Goal: Task Accomplishment & Management: Manage account settings

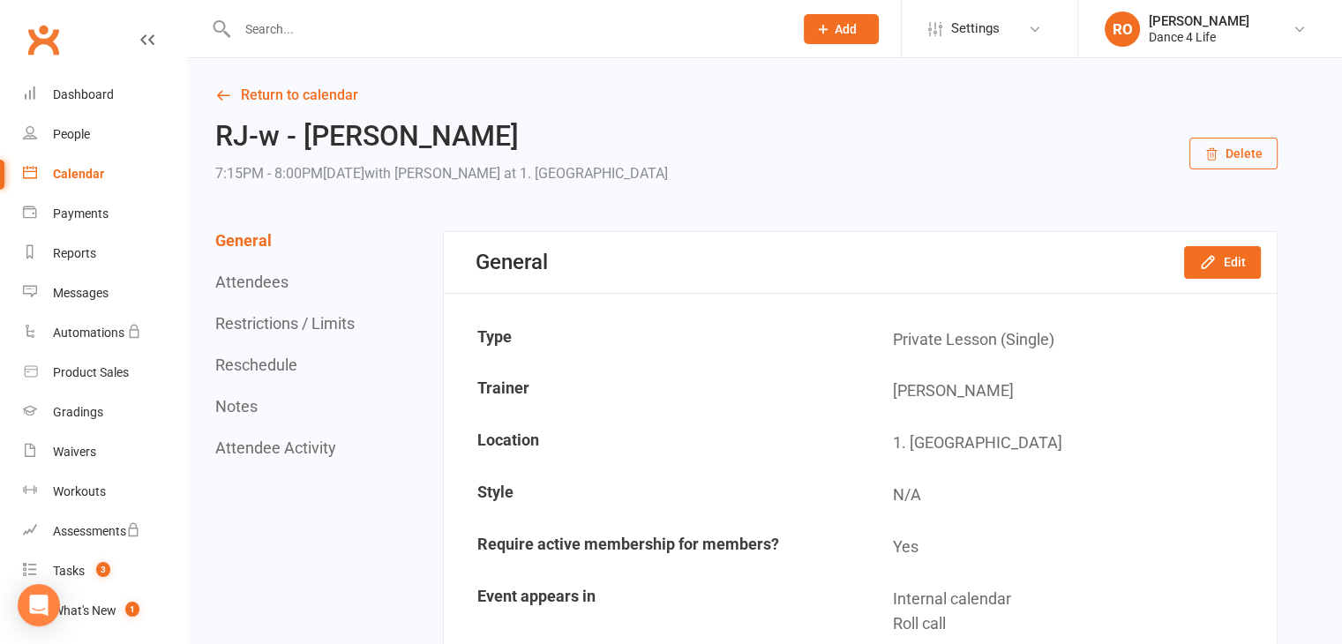
click at [260, 357] on button "Reschedule" at bounding box center [256, 365] width 82 height 19
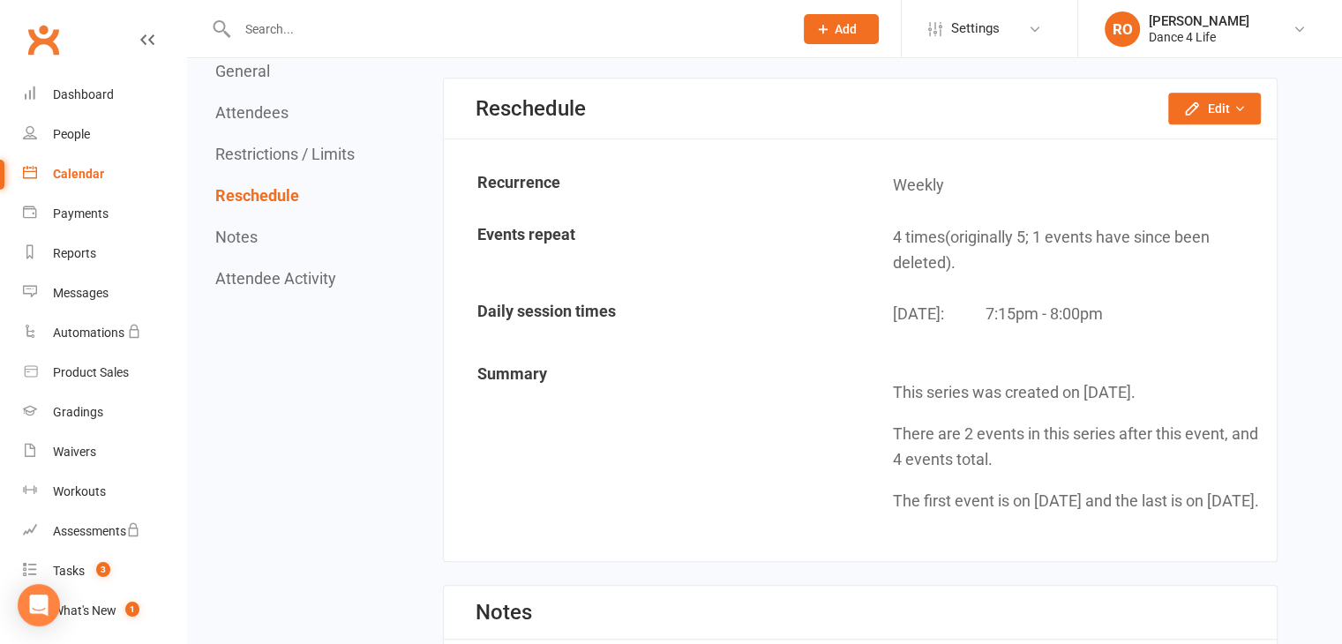
scroll to position [1412, 0]
click at [1221, 103] on button "Edit" at bounding box center [1214, 108] width 93 height 32
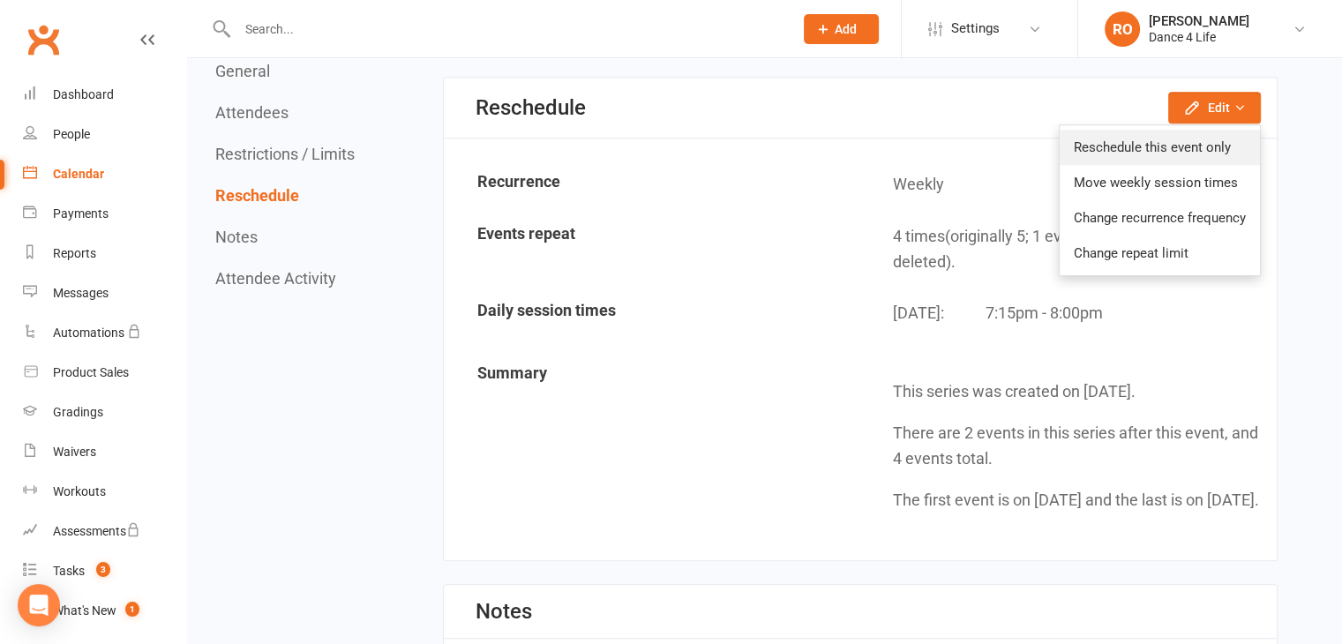
click at [1201, 130] on link "Reschedule this event only" at bounding box center [1160, 147] width 200 height 35
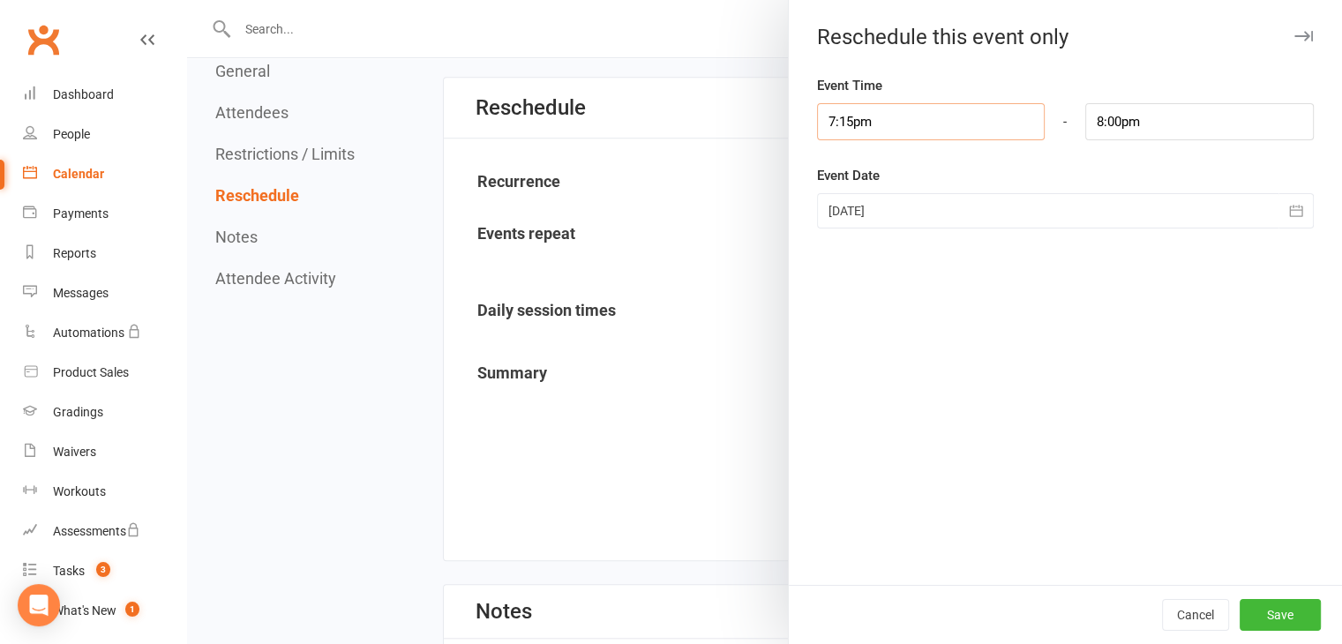
click at [912, 108] on input "7:15pm" at bounding box center [931, 121] width 229 height 37
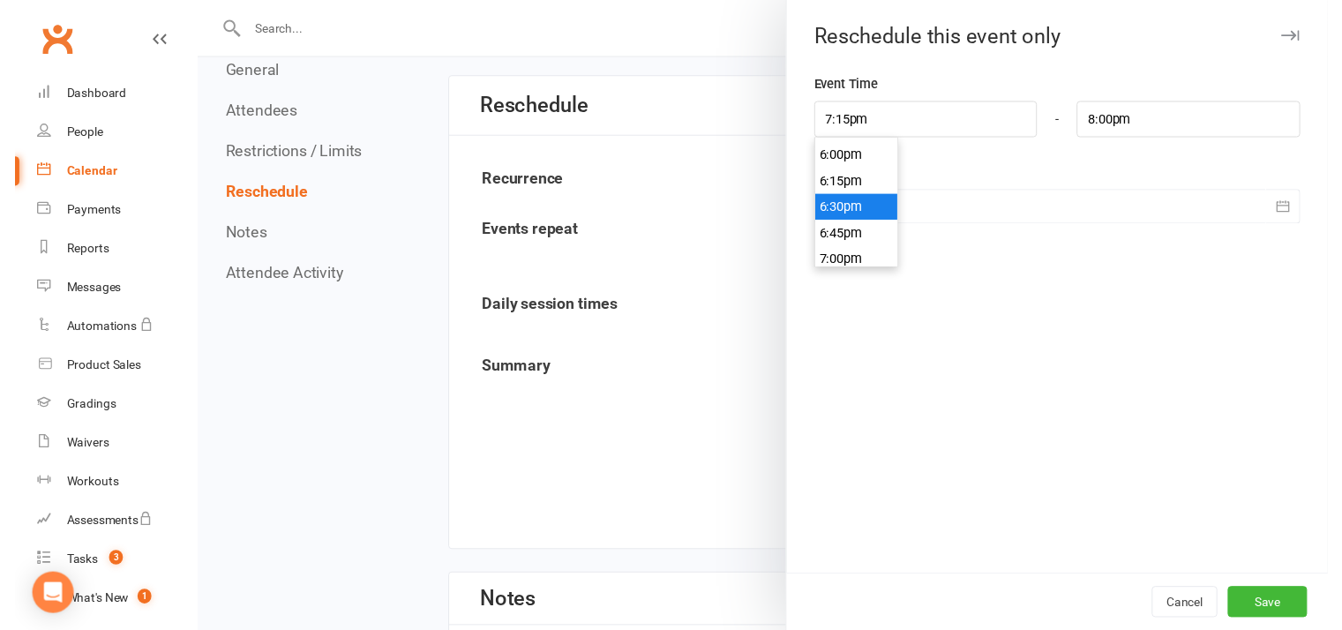
scroll to position [1897, 0]
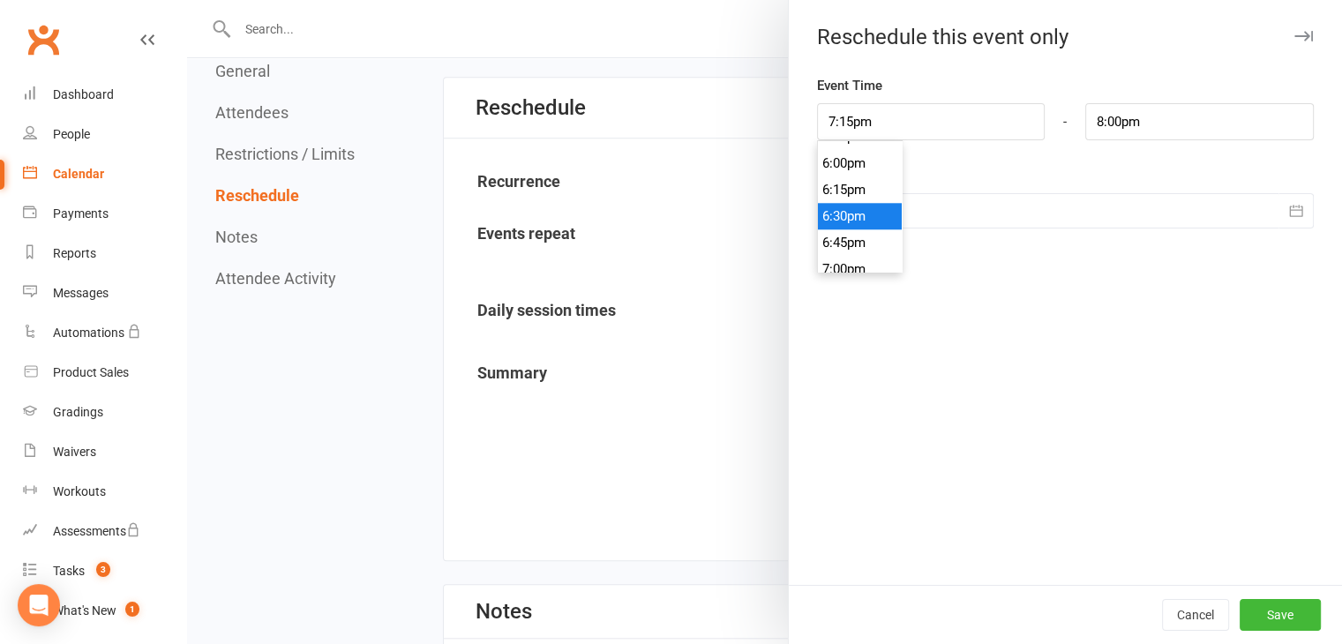
type input "6:30pm"
type input "7:15pm"
click at [866, 209] on li "6:30pm" at bounding box center [860, 216] width 85 height 26
click at [1283, 617] on button "Save" at bounding box center [1280, 615] width 81 height 32
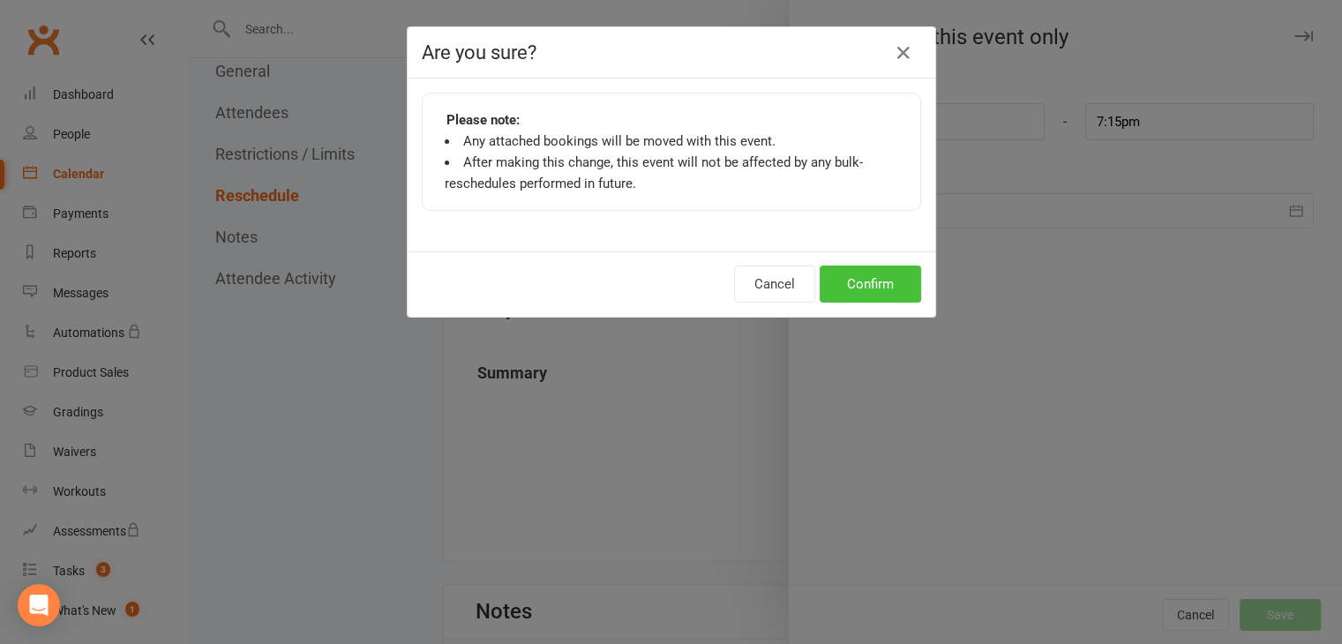
click at [856, 284] on button "Confirm" at bounding box center [870, 284] width 101 height 37
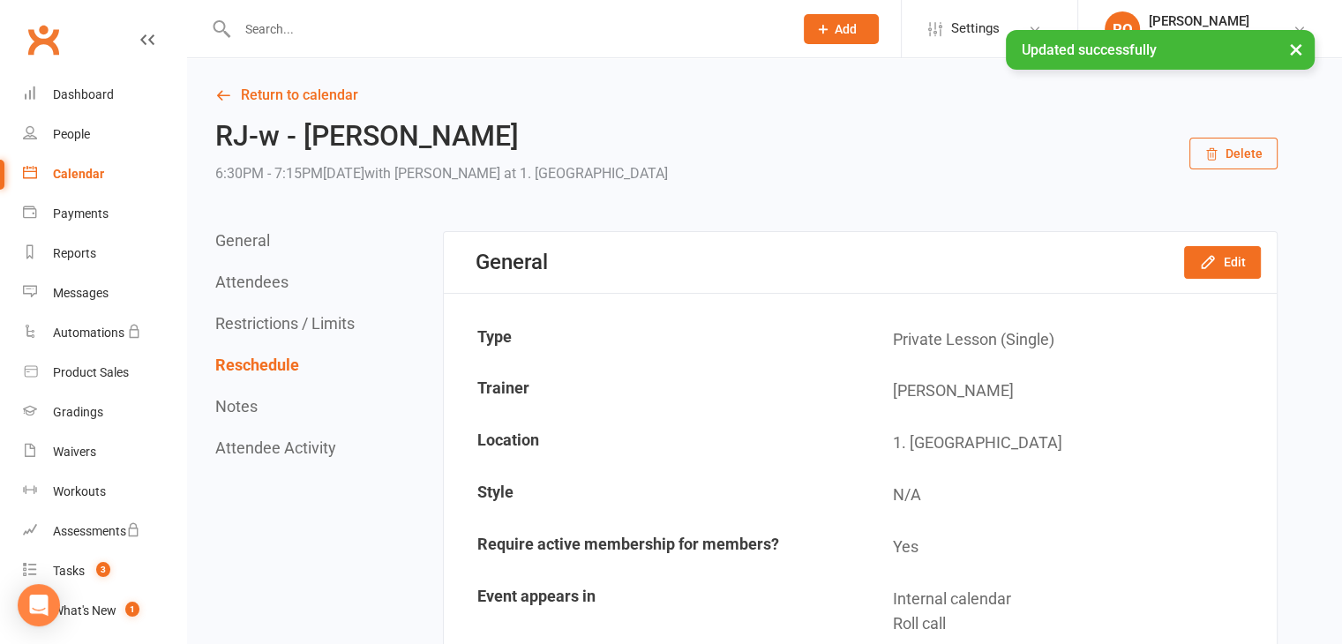
scroll to position [0, 0]
click at [272, 103] on link "Return to calendar" at bounding box center [746, 95] width 1063 height 25
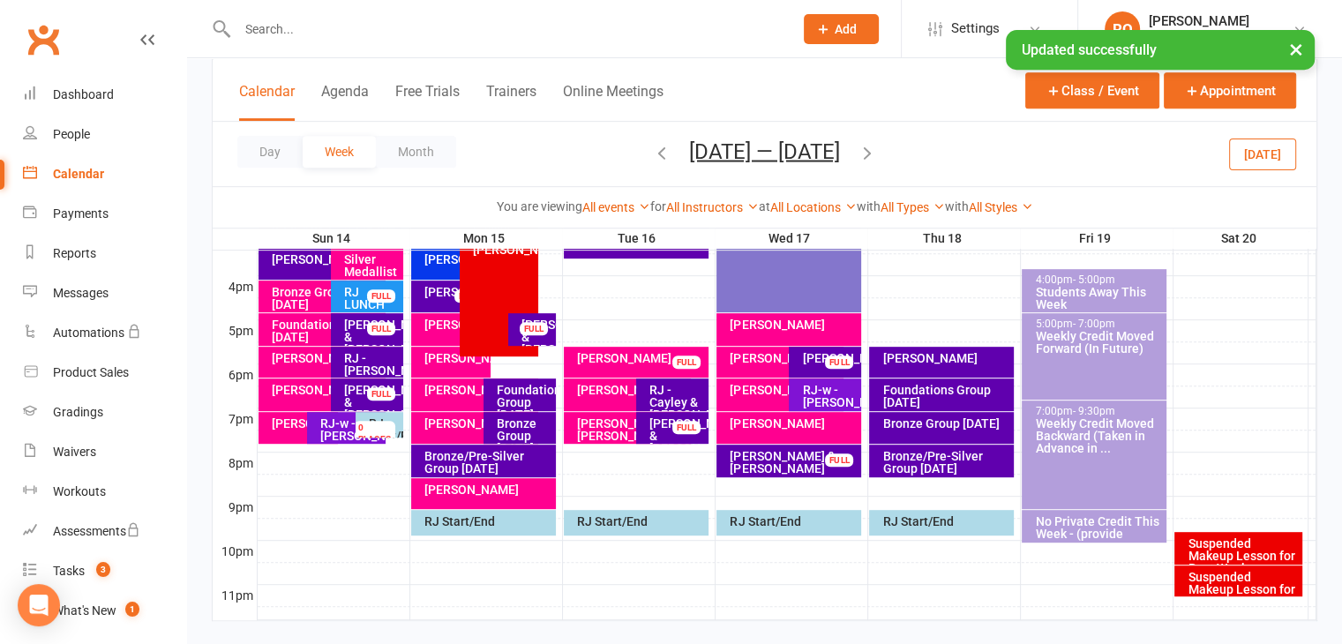
scroll to position [794, 0]
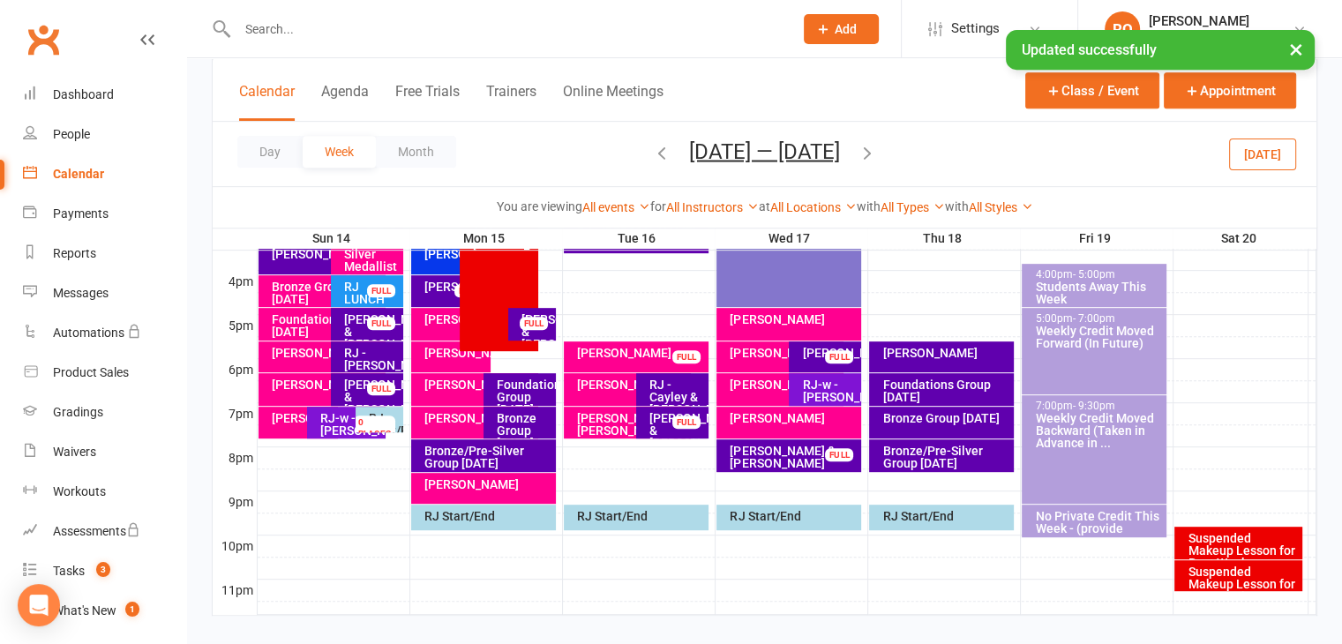
click at [865, 412] on div at bounding box center [787, 413] width 1059 height 21
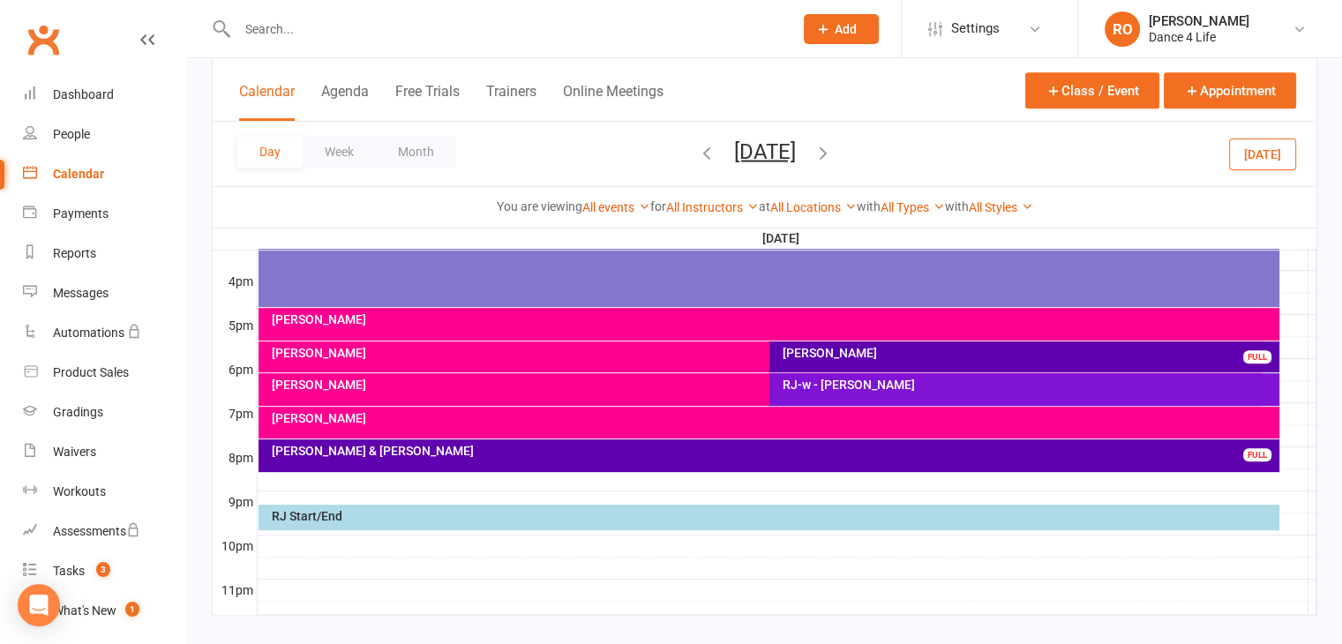
click at [1288, 425] on div at bounding box center [787, 435] width 1059 height 21
click at [1264, 391] on button "Add Appointment" at bounding box center [1287, 388] width 82 height 42
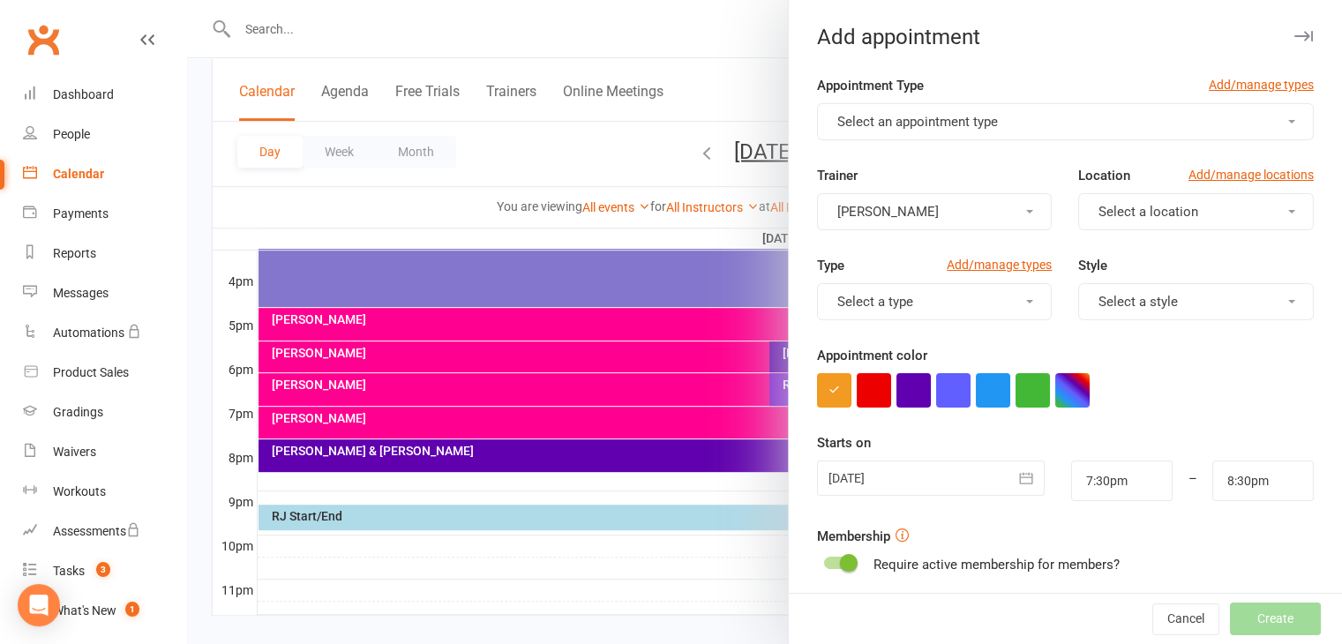
click at [1024, 117] on button "Select an appointment type" at bounding box center [1065, 121] width 497 height 37
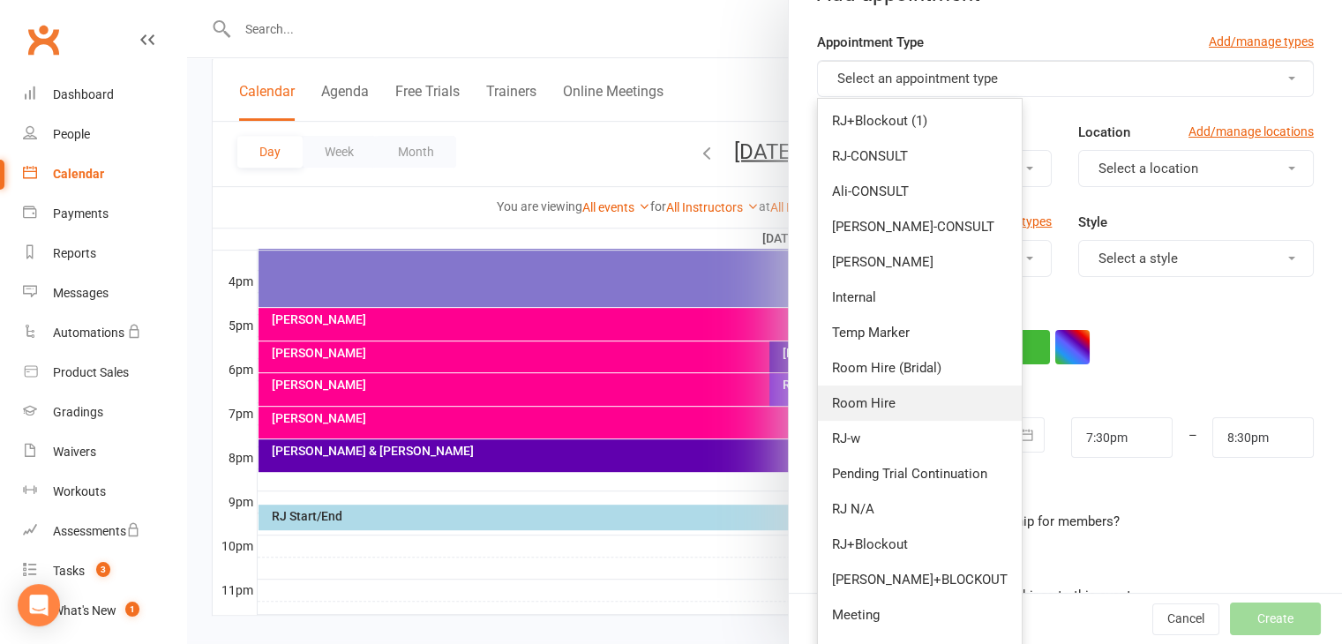
scroll to position [177, 0]
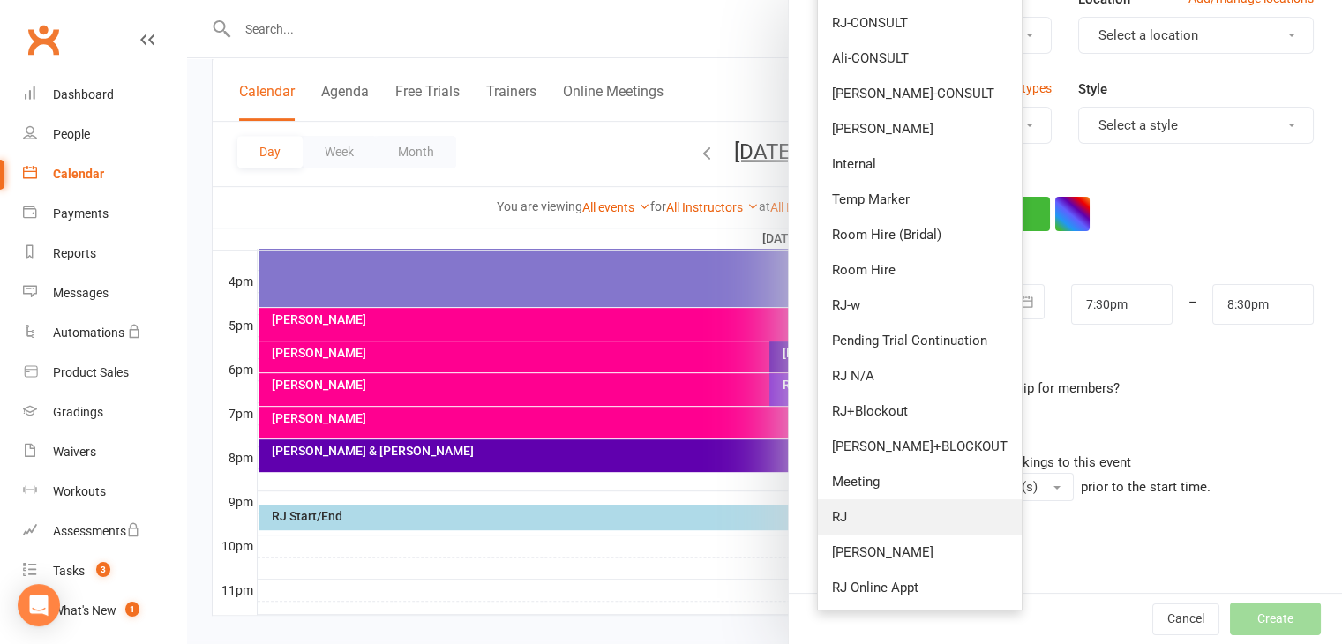
click at [893, 511] on link "RJ" at bounding box center [920, 517] width 204 height 35
type input "8:15pm"
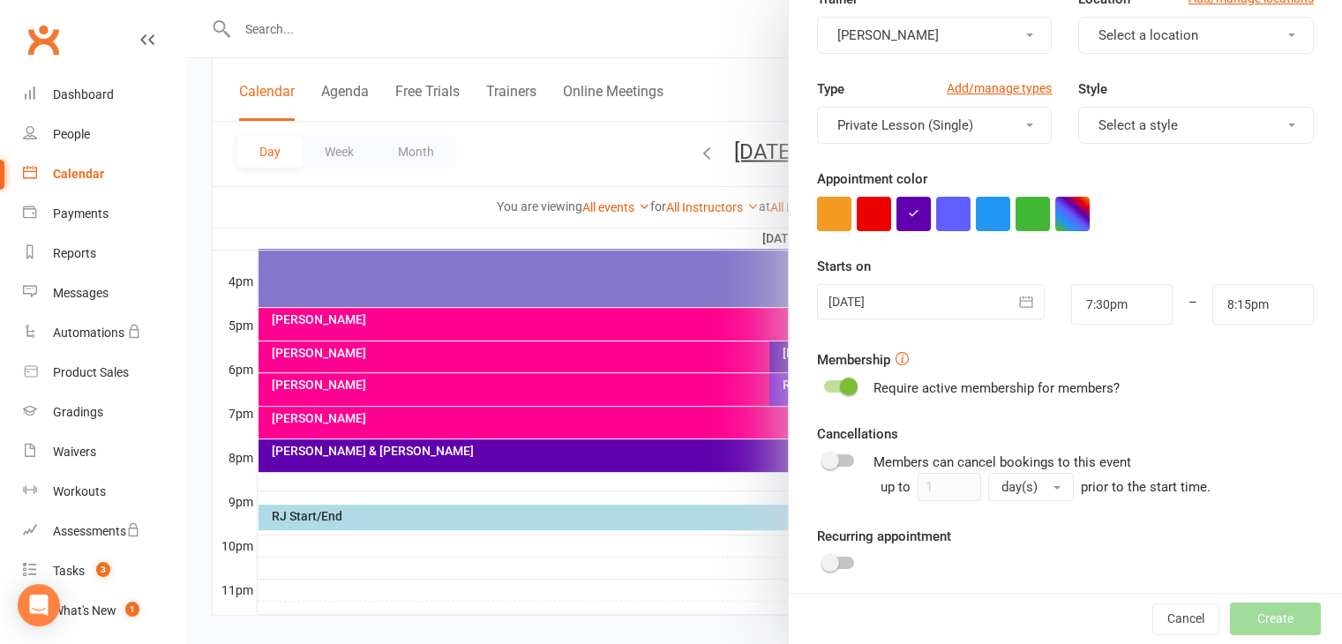
scroll to position [0, 0]
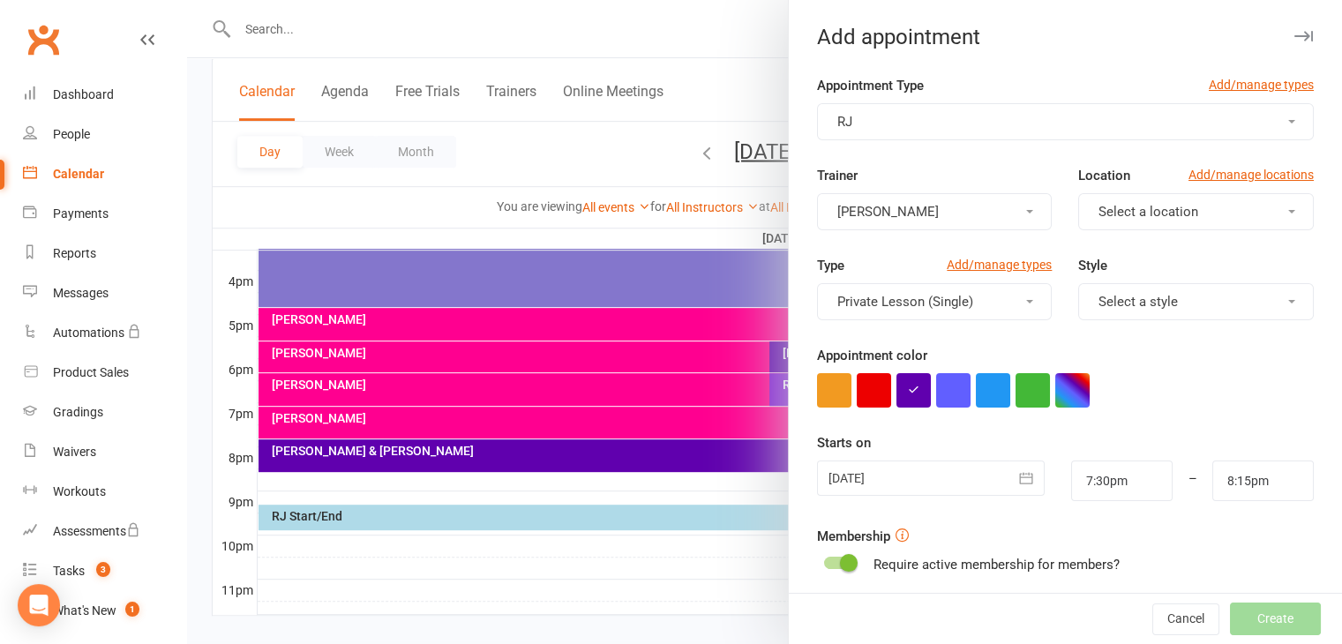
click at [1210, 217] on button "Select a location" at bounding box center [1196, 211] width 236 height 37
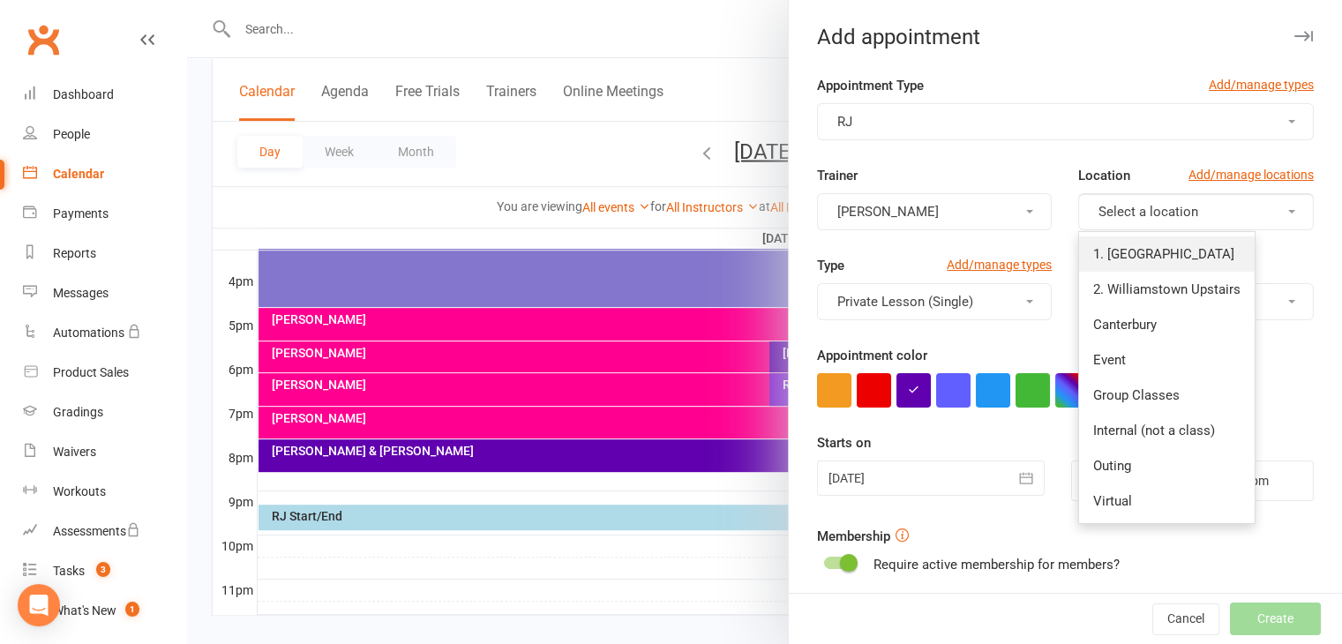
click at [1146, 248] on span "1. [GEOGRAPHIC_DATA]" at bounding box center [1163, 254] width 141 height 16
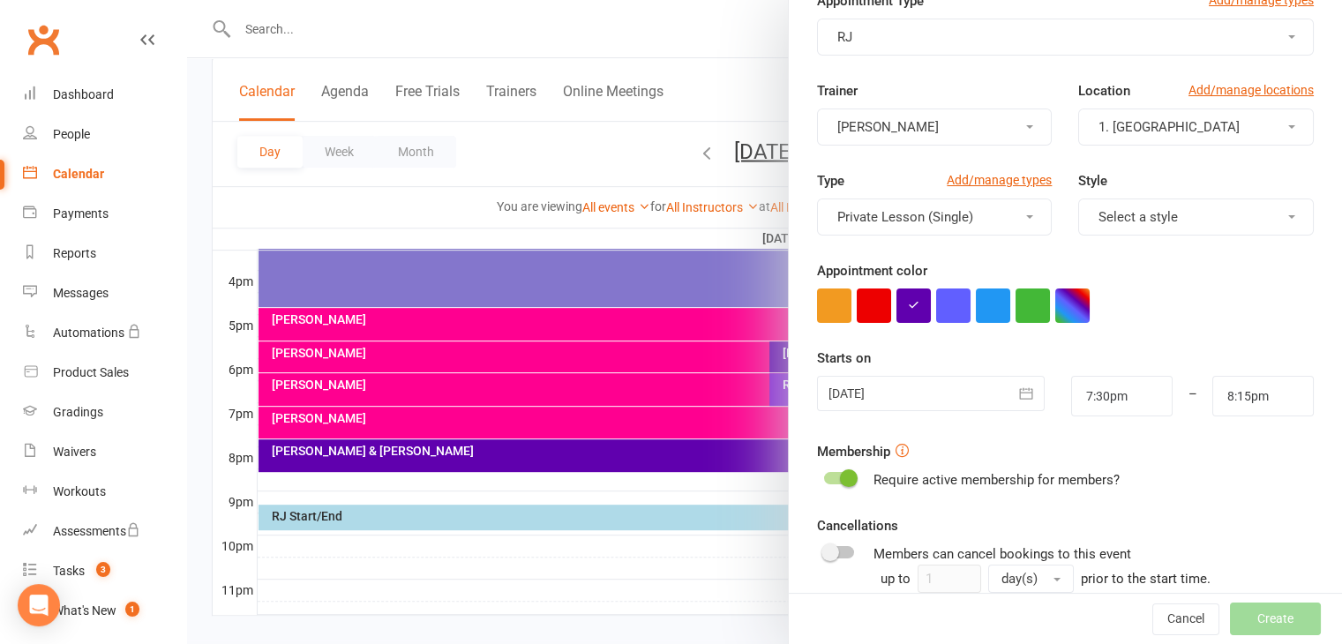
scroll to position [88, 0]
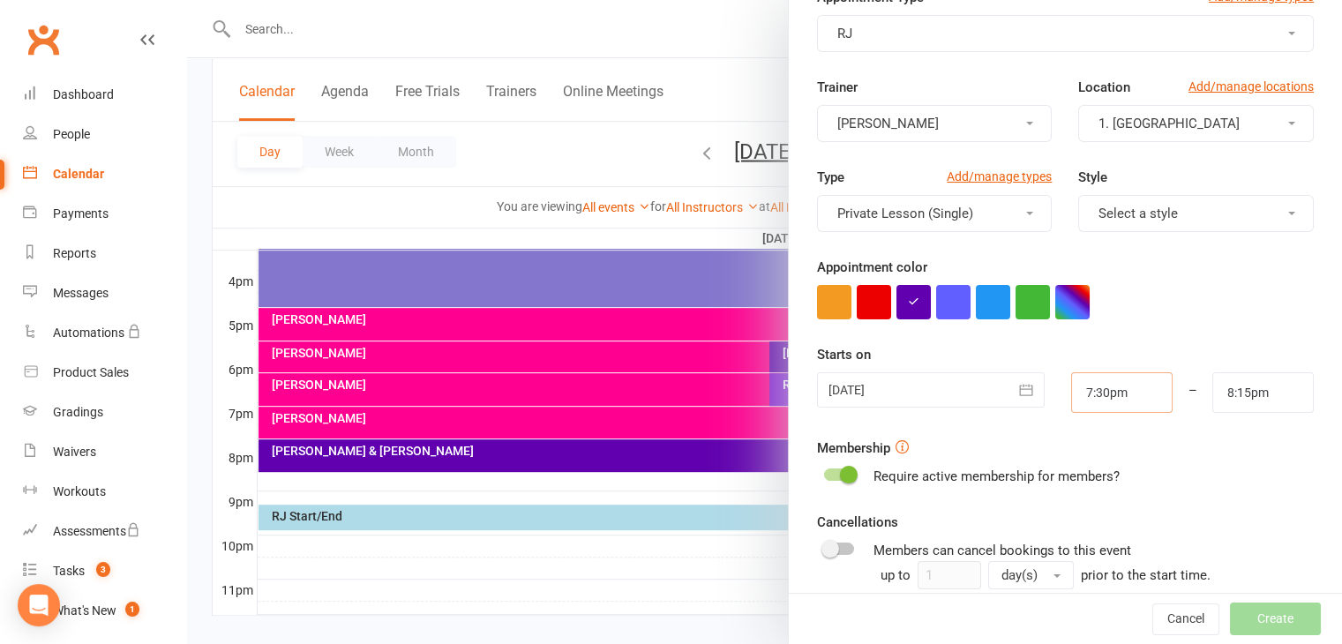
click at [1122, 394] on input "7:30pm" at bounding box center [1121, 392] width 101 height 41
type input "7:15pm"
click at [1108, 418] on li "7:15pm" at bounding box center [1114, 427] width 85 height 26
click at [1232, 395] on input "8:15pm" at bounding box center [1263, 392] width 101 height 41
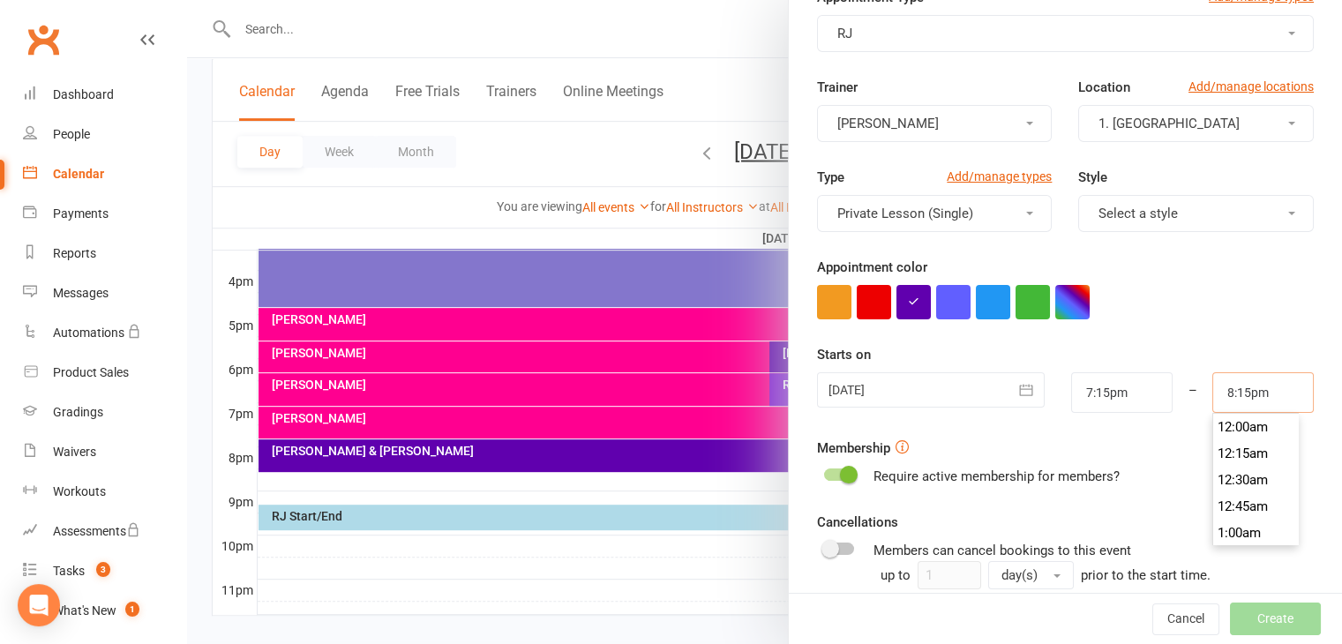
scroll to position [2118, 0]
type input "8:00pm"
click at [1225, 421] on li "8:00pm" at bounding box center [1256, 427] width 85 height 26
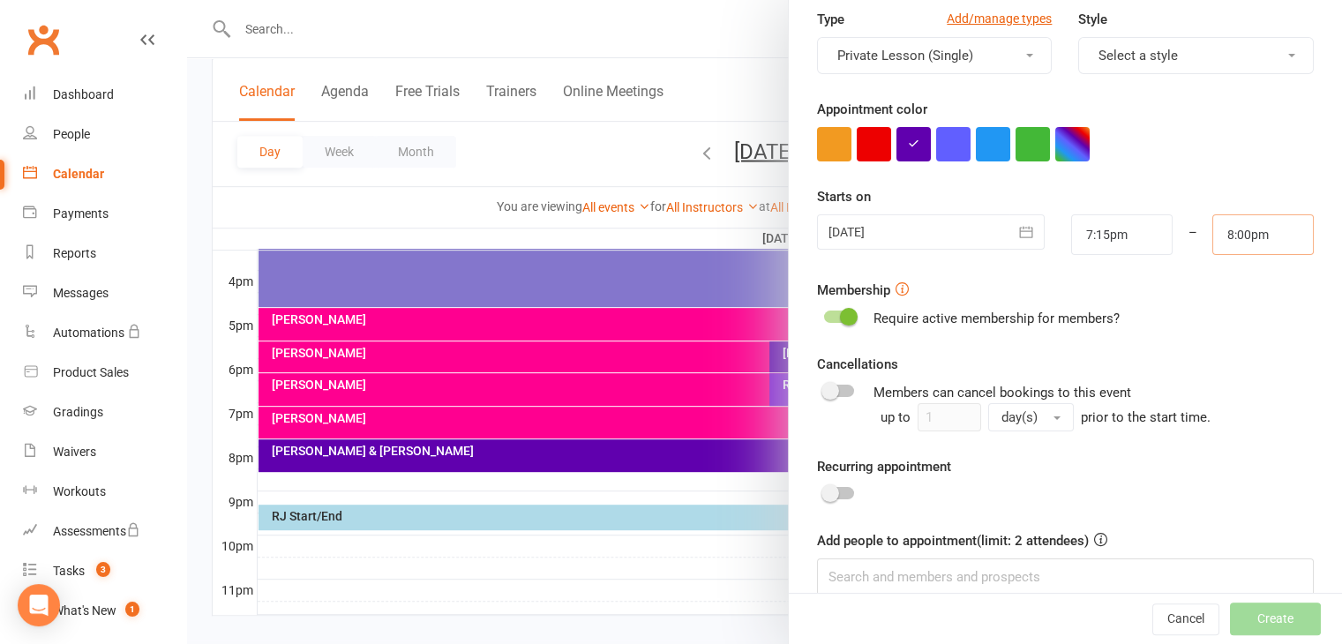
scroll to position [272, 0]
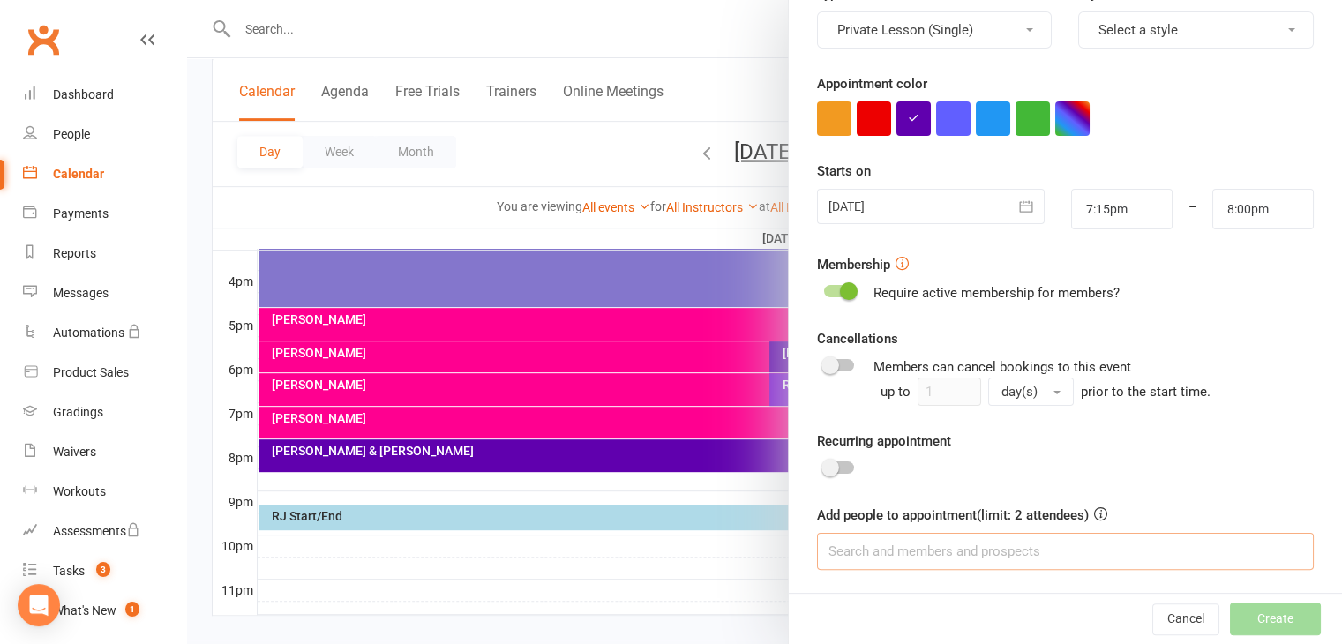
click at [973, 555] on input at bounding box center [1065, 551] width 497 height 37
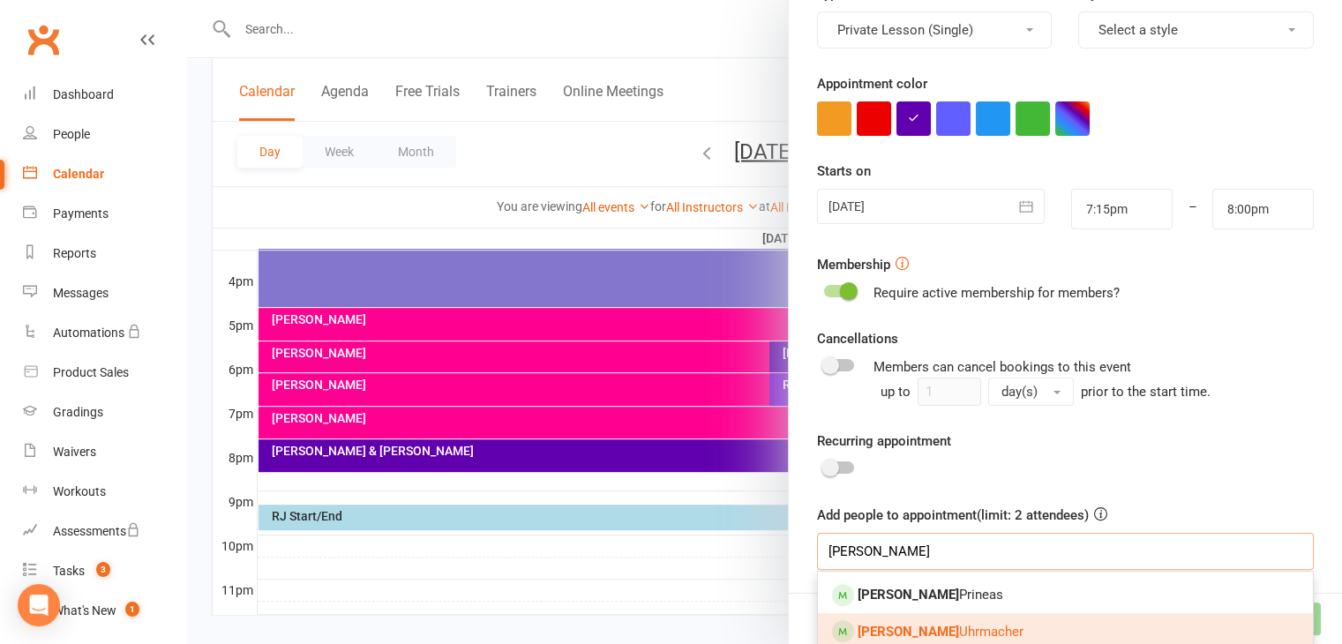
type input "chloe"
click at [943, 616] on link "Chloe Uhrmacher" at bounding box center [1065, 631] width 495 height 37
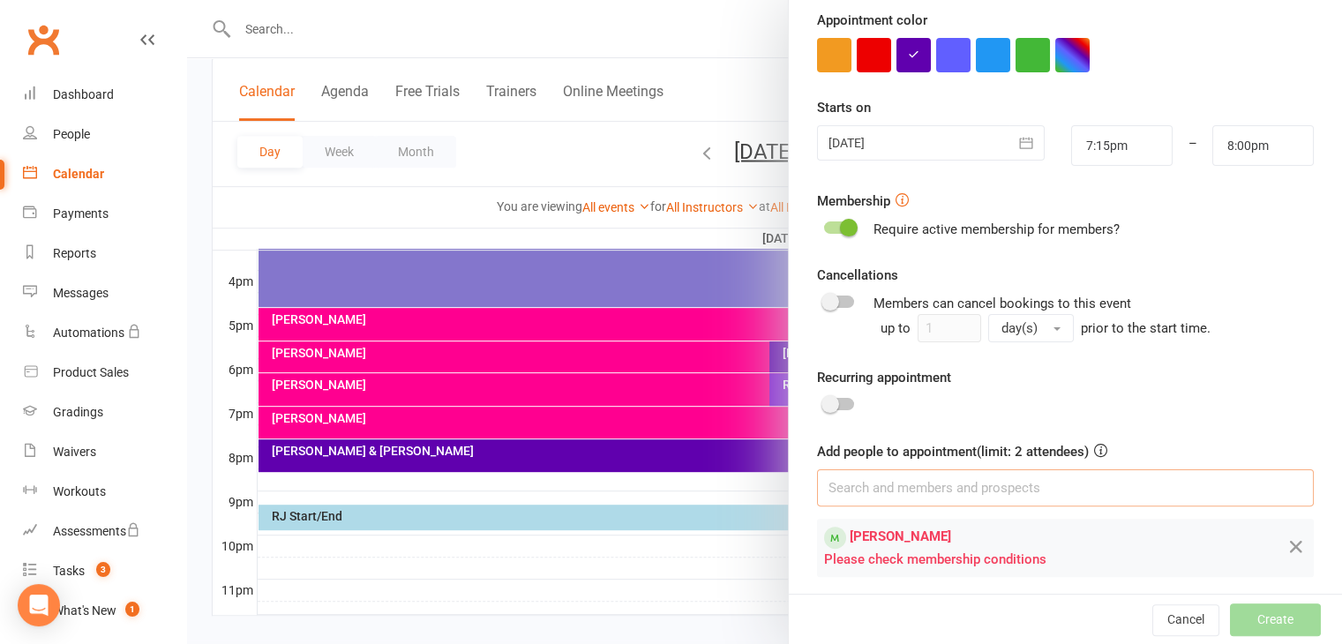
scroll to position [341, 0]
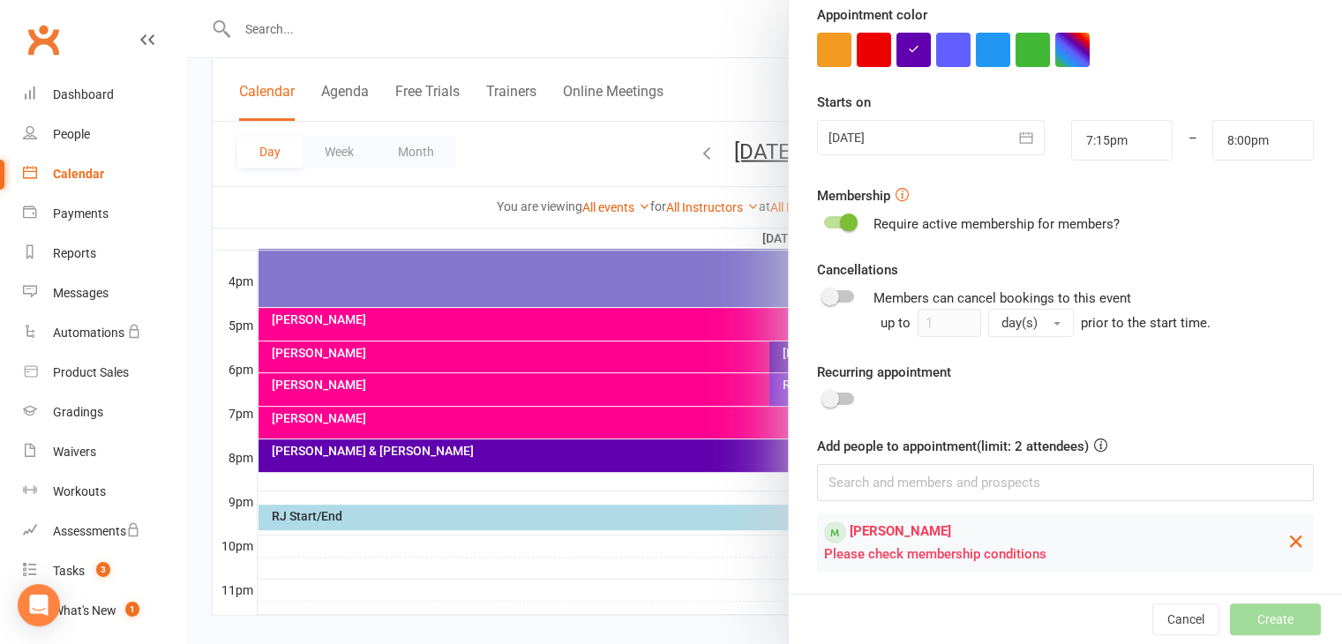
click at [1286, 536] on icon at bounding box center [1296, 541] width 21 height 22
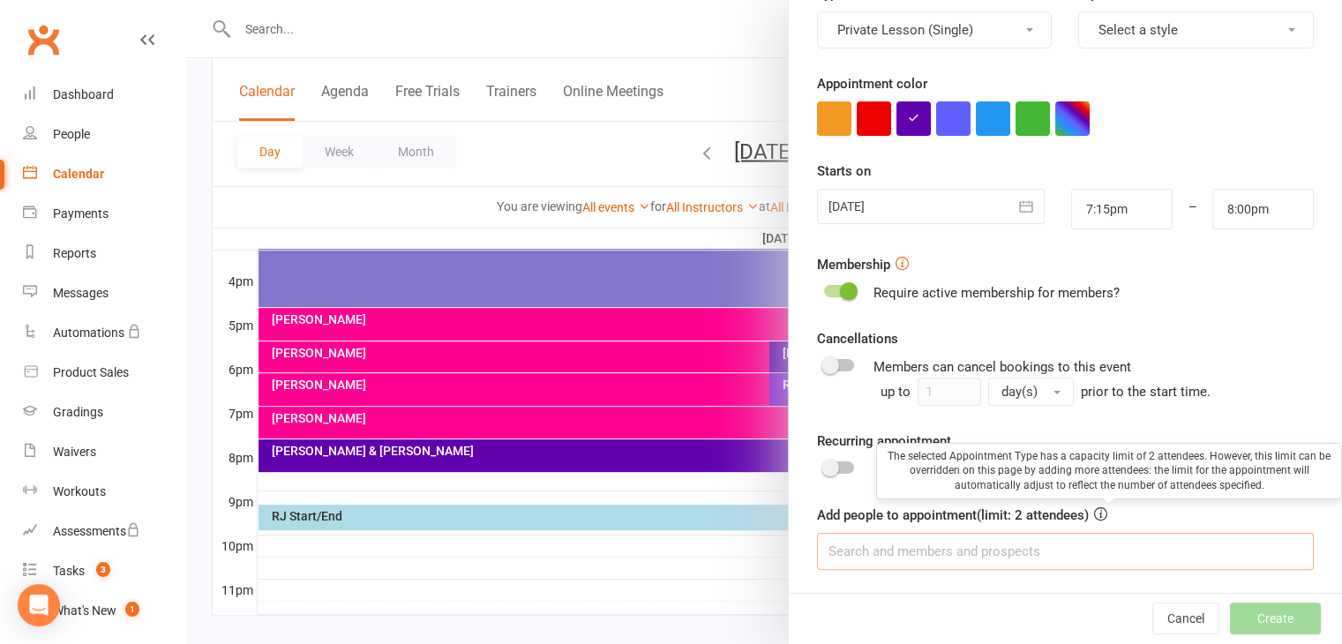
drag, startPoint x: 1052, startPoint y: 560, endPoint x: 1061, endPoint y: 553, distance: 11.3
click at [1052, 561] on input at bounding box center [1065, 551] width 497 height 37
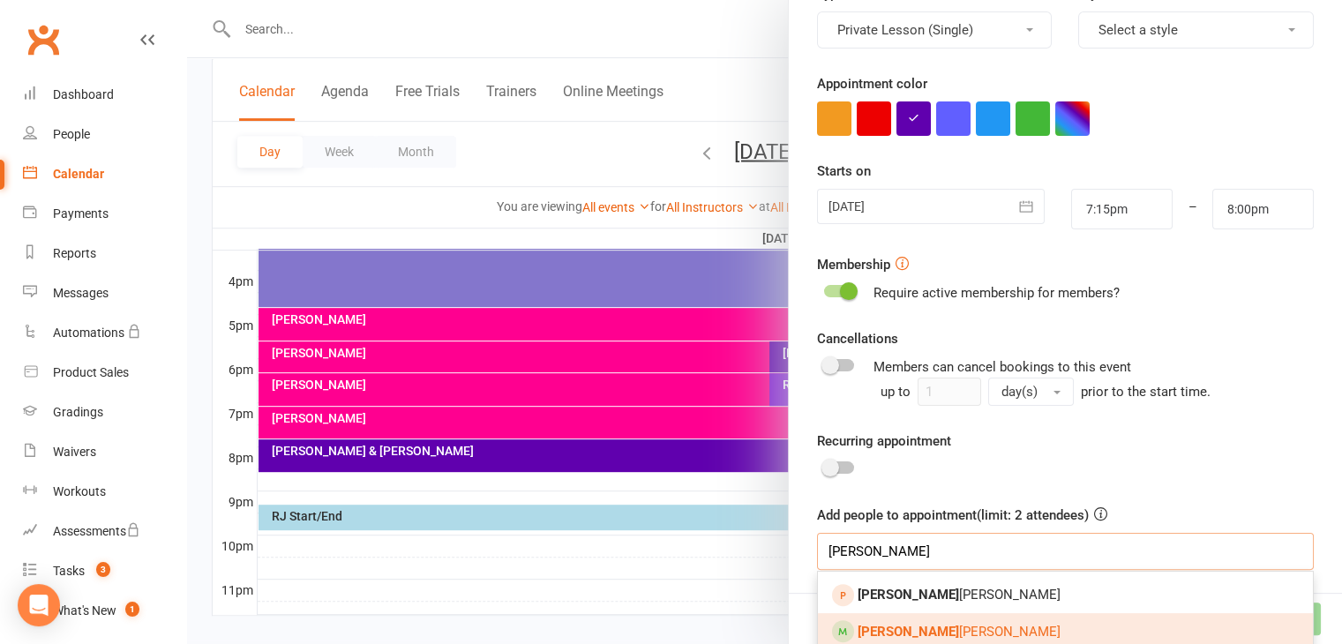
type input "laura"
click at [1000, 618] on link "Laura Rossi" at bounding box center [1065, 631] width 495 height 37
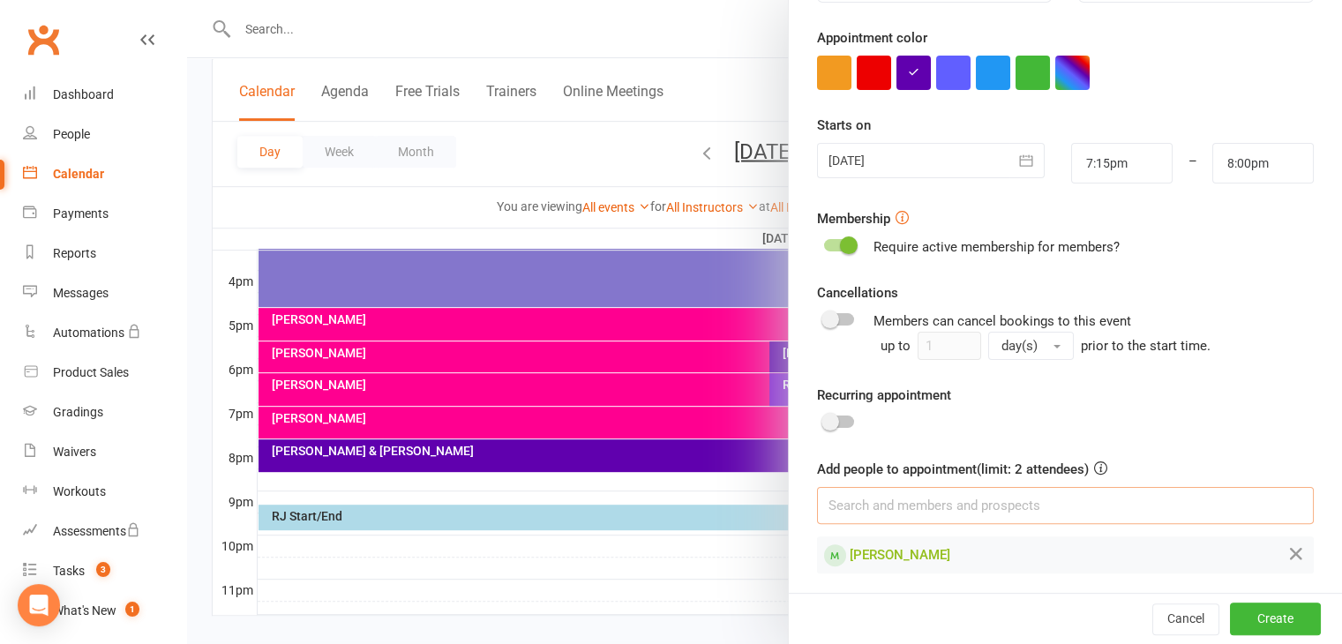
scroll to position [321, 0]
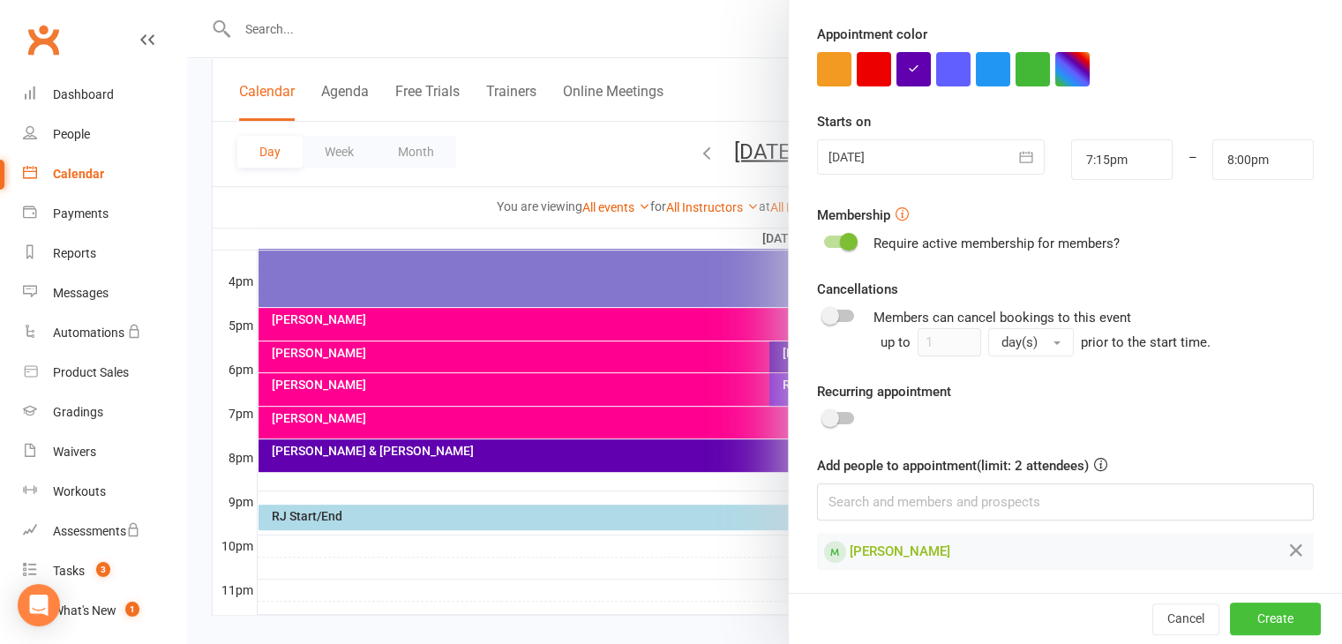
click at [1248, 626] on button "Create" at bounding box center [1275, 620] width 91 height 32
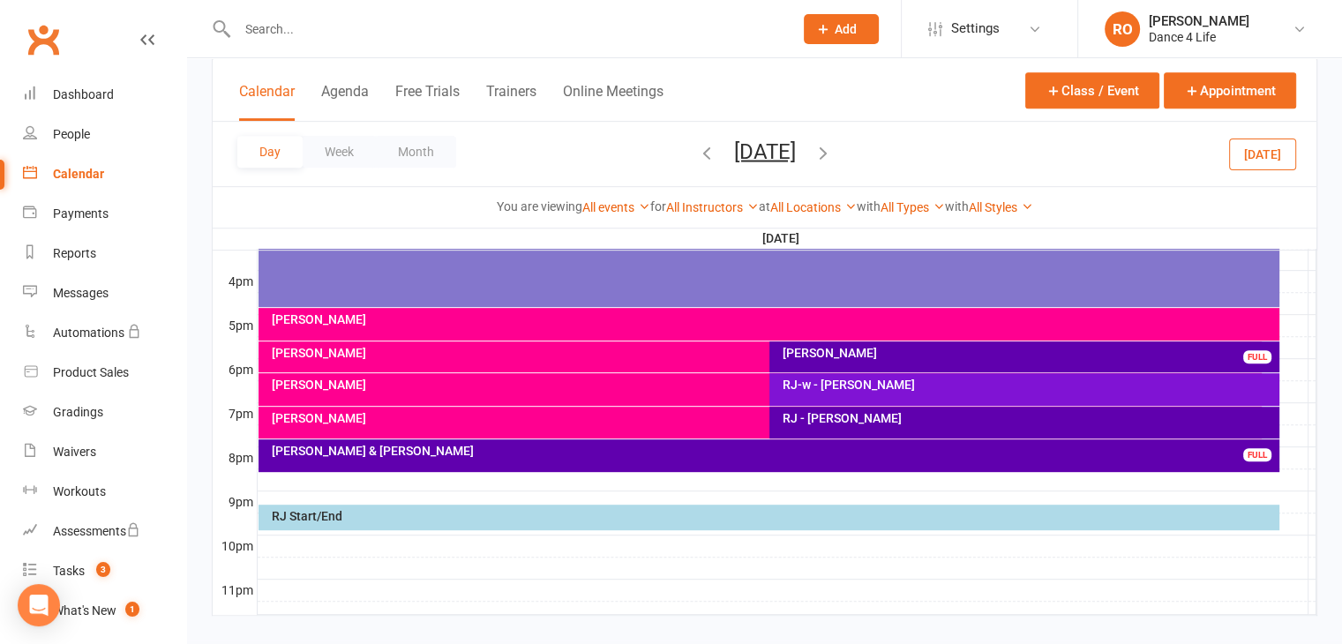
click at [954, 418] on div "RJ - Laura Rossi" at bounding box center [1029, 418] width 494 height 12
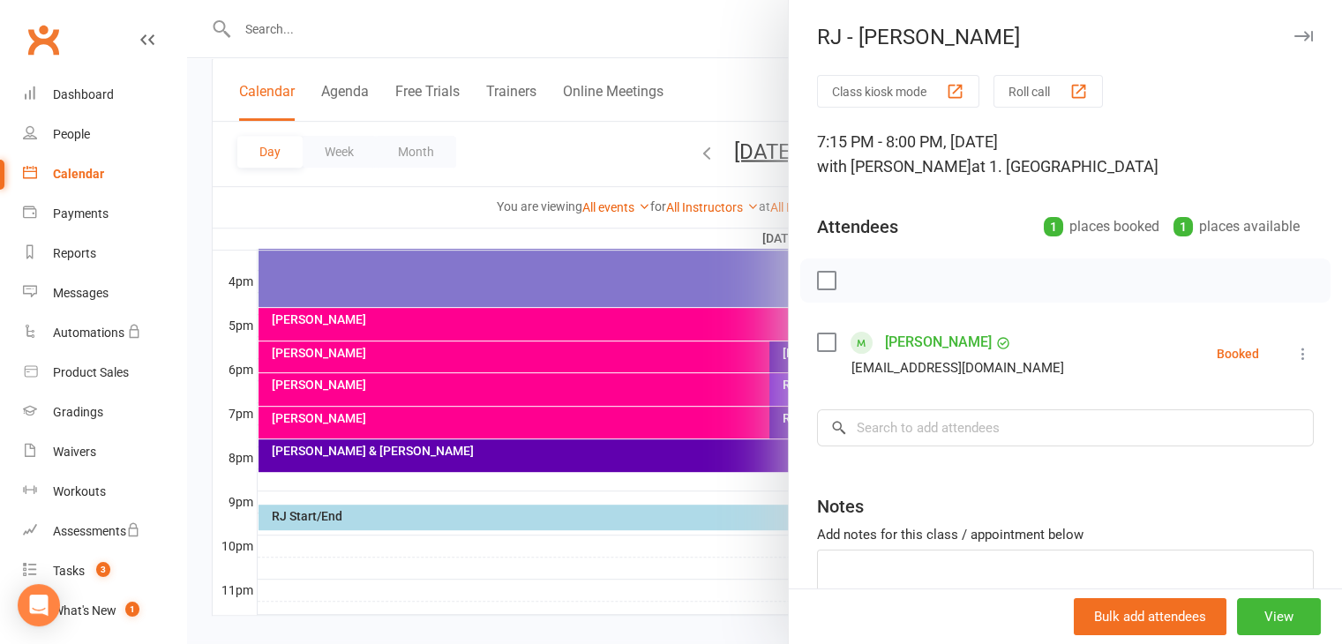
click at [1295, 358] on icon at bounding box center [1304, 354] width 18 height 18
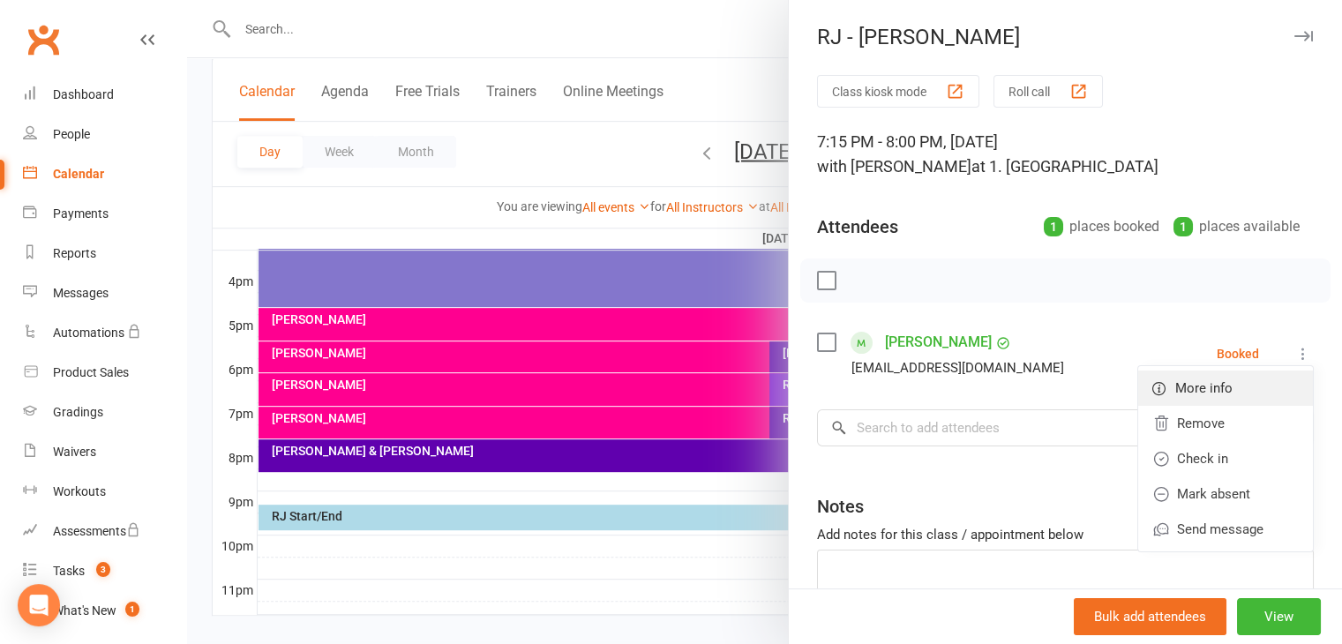
click at [1242, 385] on link "More info" at bounding box center [1225, 388] width 175 height 35
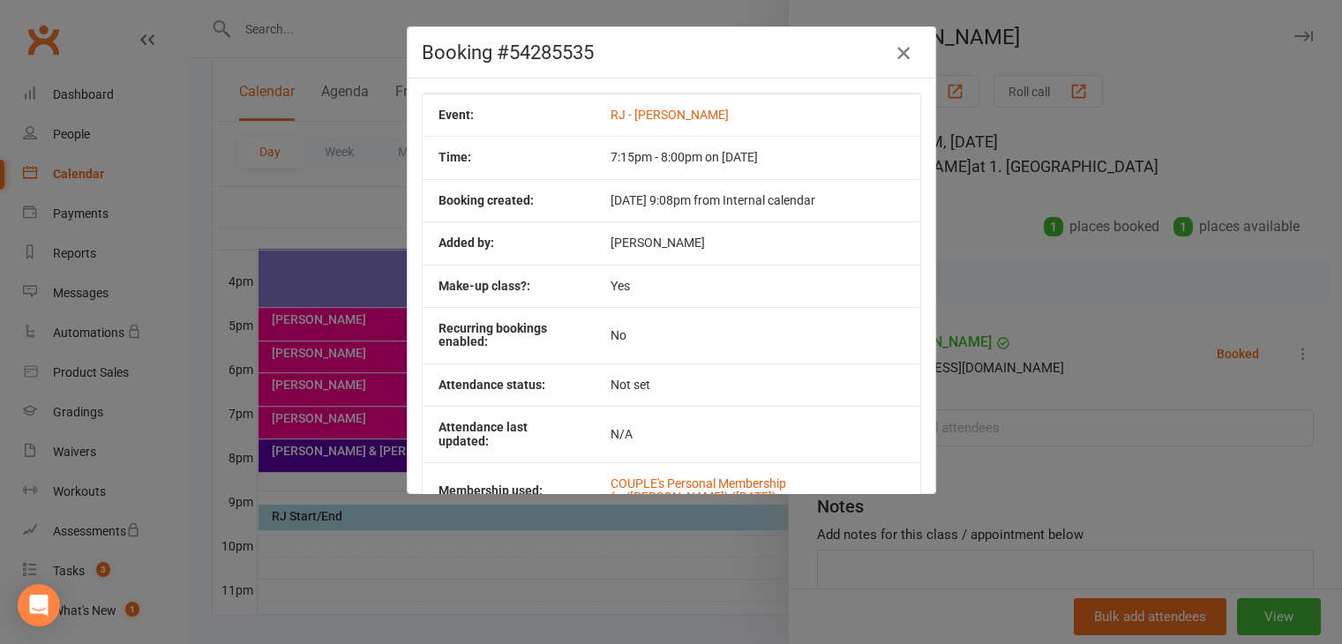
click at [893, 54] on icon "button" at bounding box center [903, 52] width 21 height 21
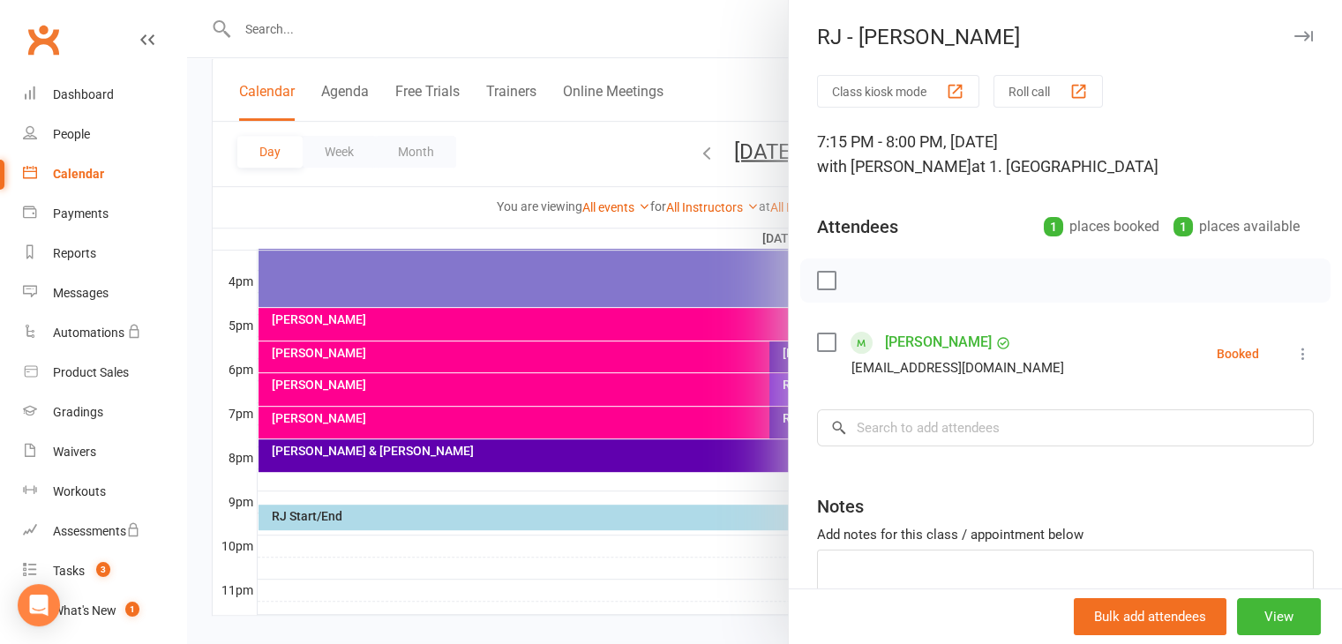
click at [344, 131] on div at bounding box center [764, 322] width 1155 height 644
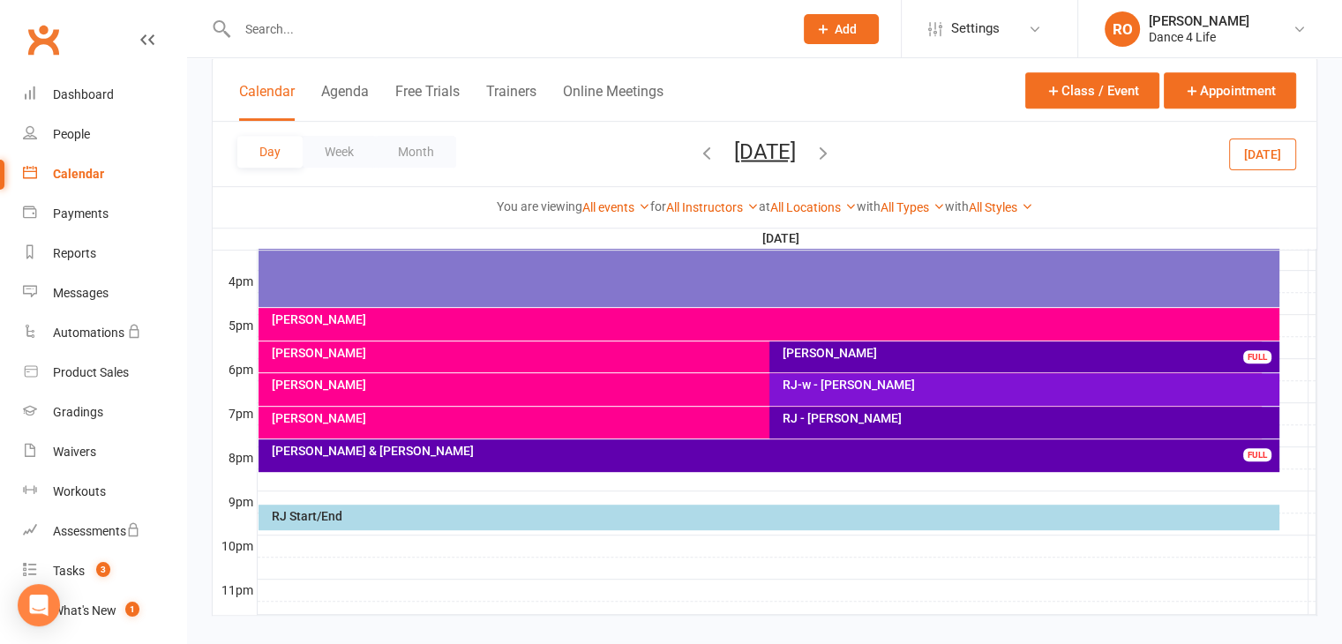
click at [350, 160] on div at bounding box center [764, 322] width 1155 height 644
click at [349, 160] on button "Week" at bounding box center [339, 152] width 73 height 32
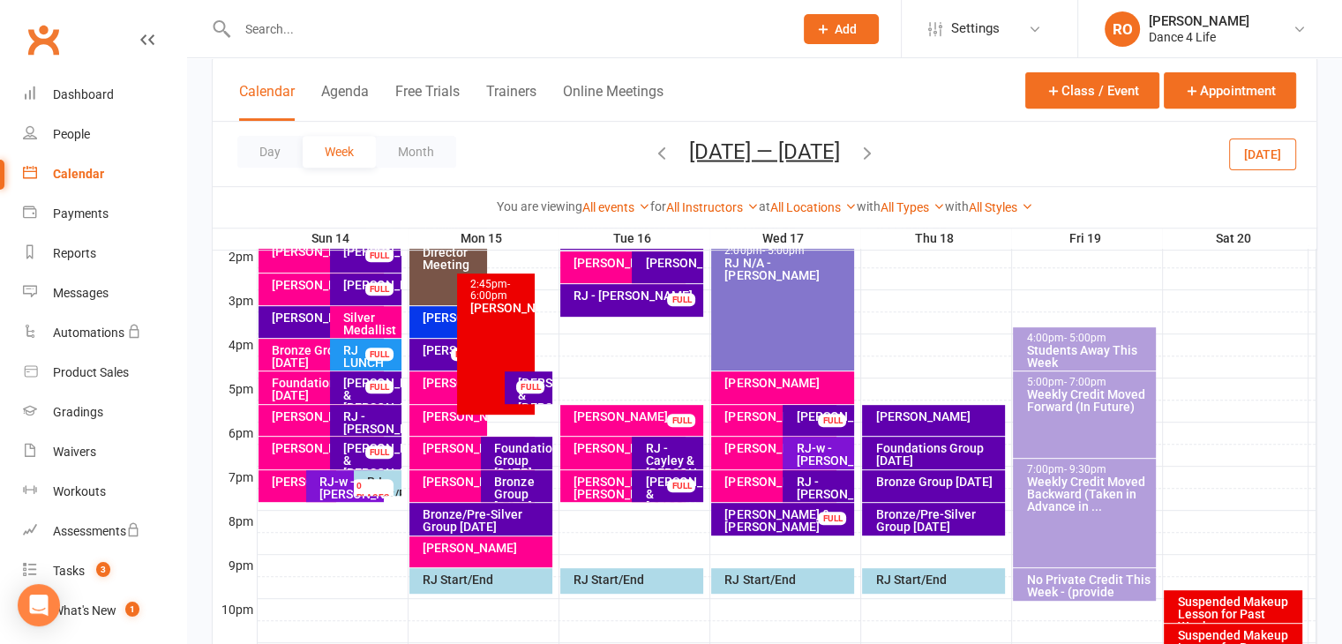
scroll to position [727, 0]
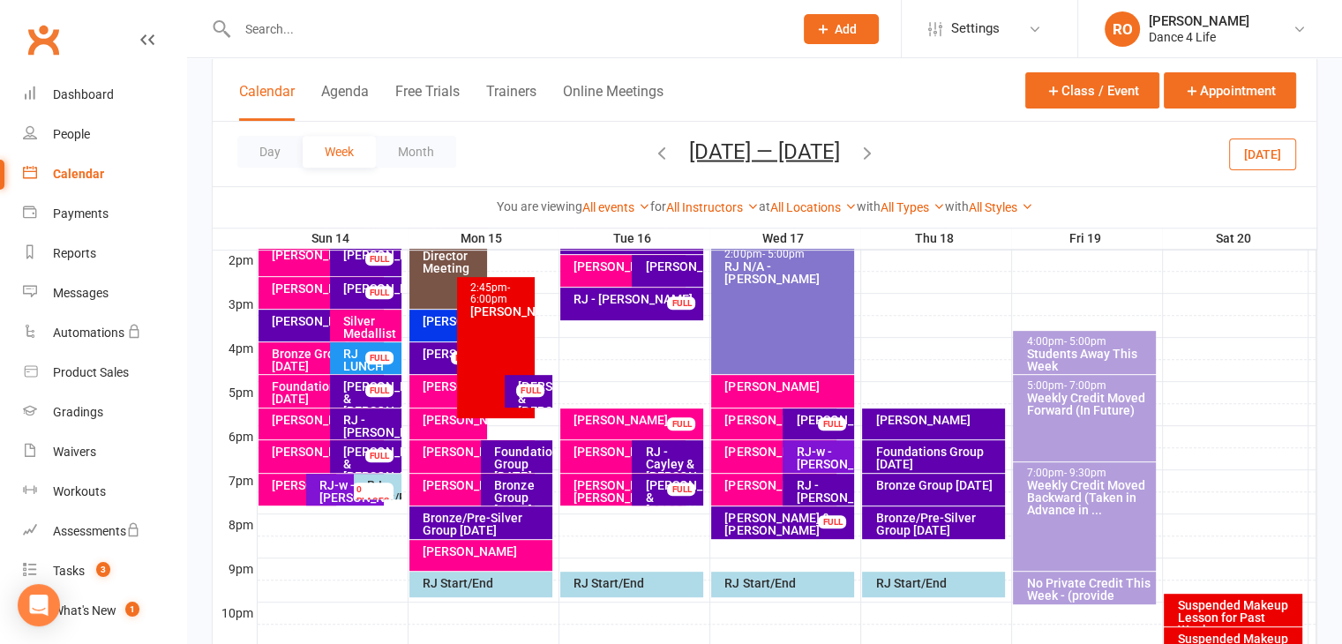
click at [877, 158] on icon "button" at bounding box center [867, 151] width 19 height 19
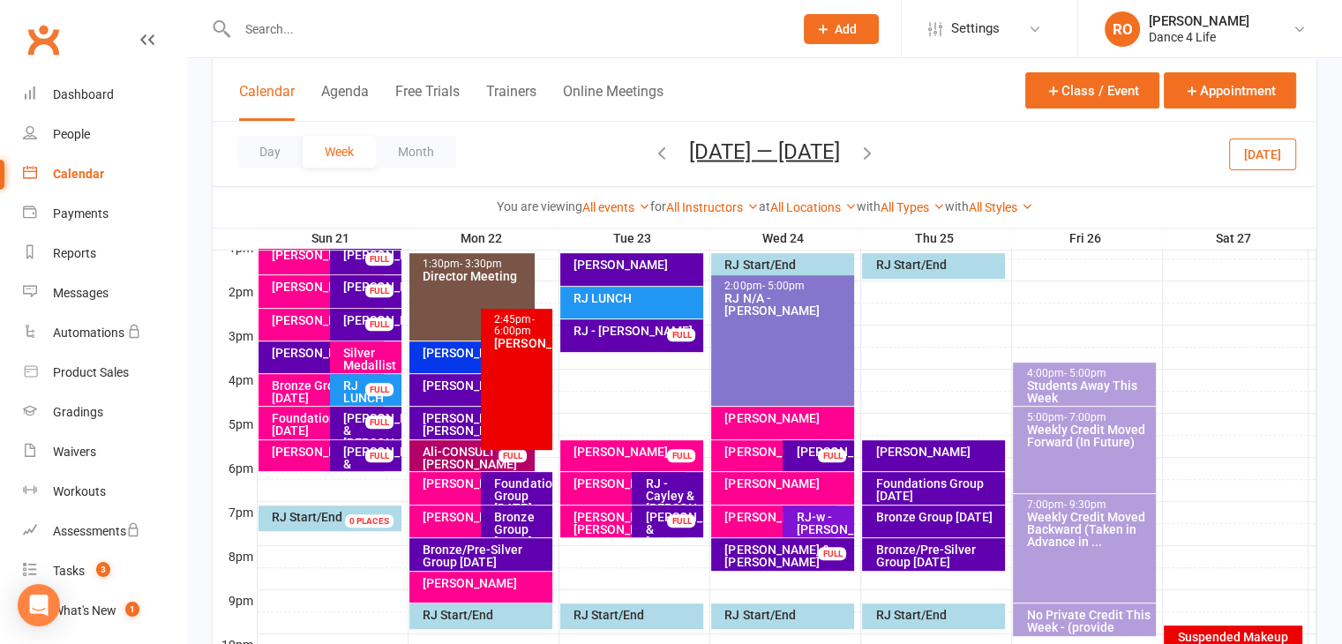
scroll to position [639, 0]
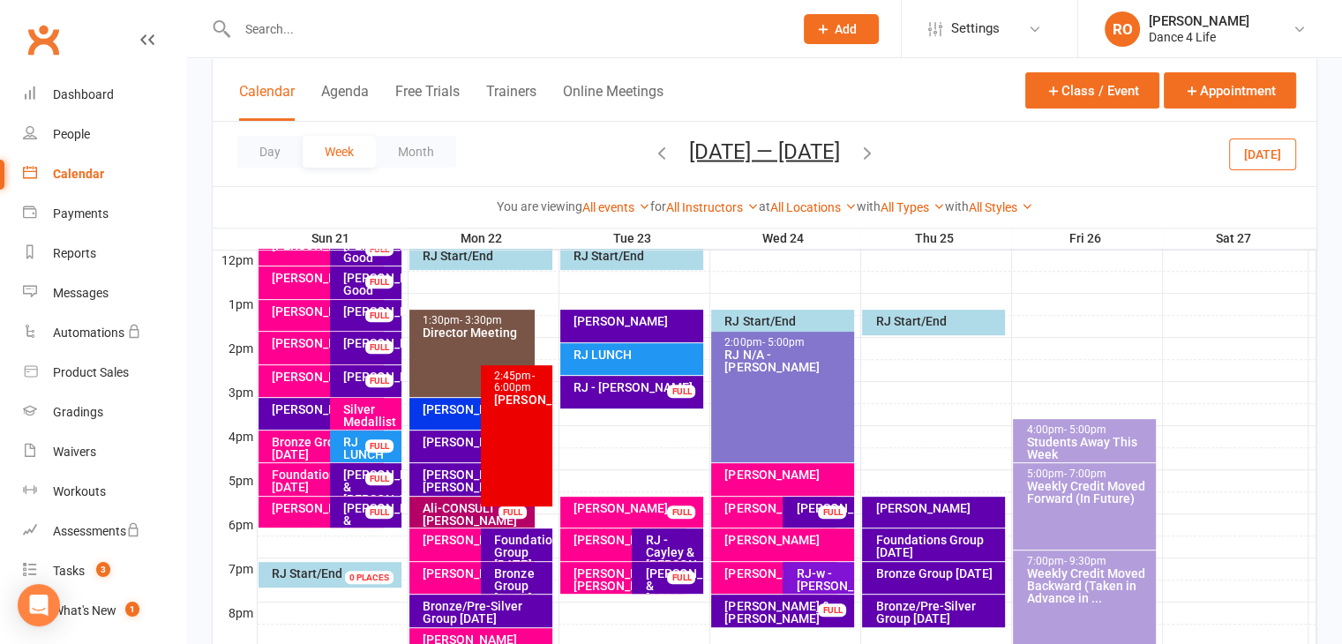
click at [658, 160] on icon "button" at bounding box center [661, 151] width 19 height 19
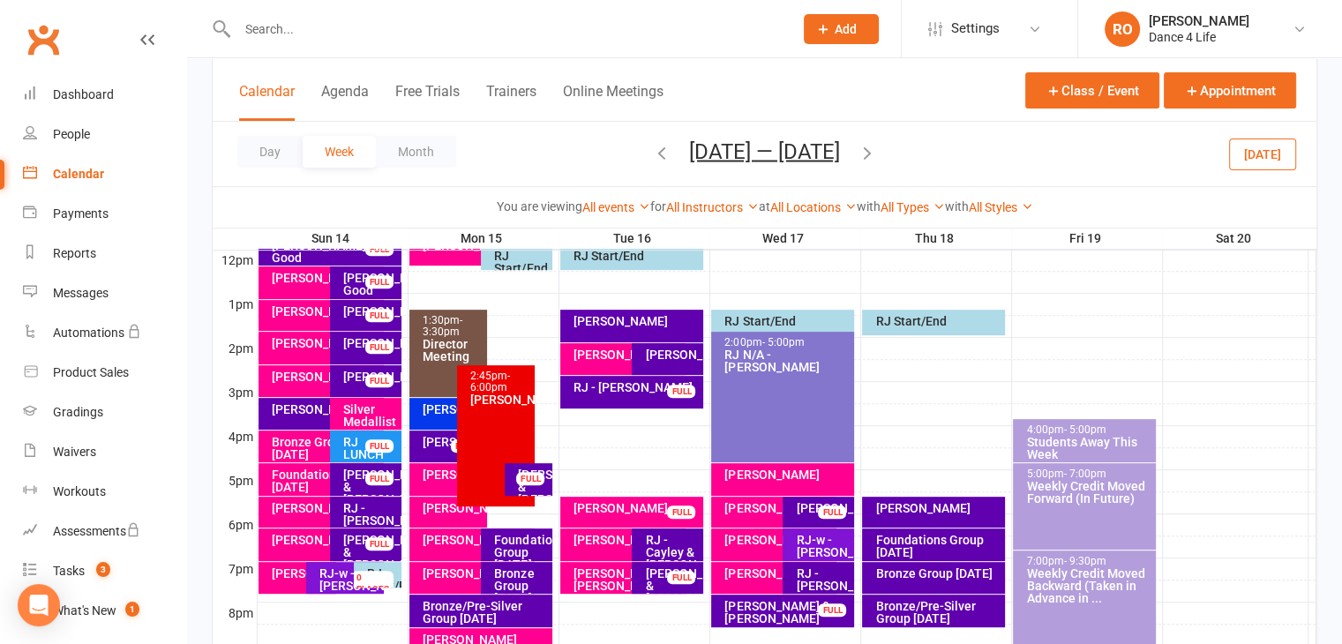
click at [877, 158] on icon "button" at bounding box center [867, 151] width 19 height 19
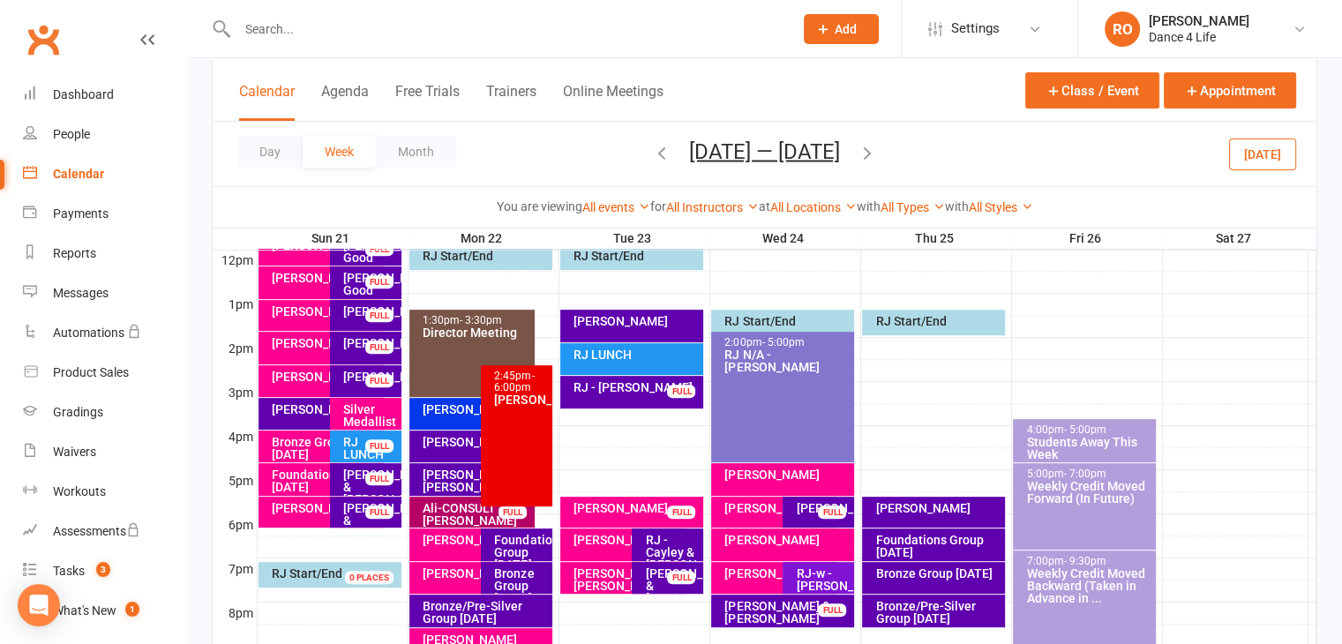
click at [1286, 167] on button "Today" at bounding box center [1262, 154] width 67 height 32
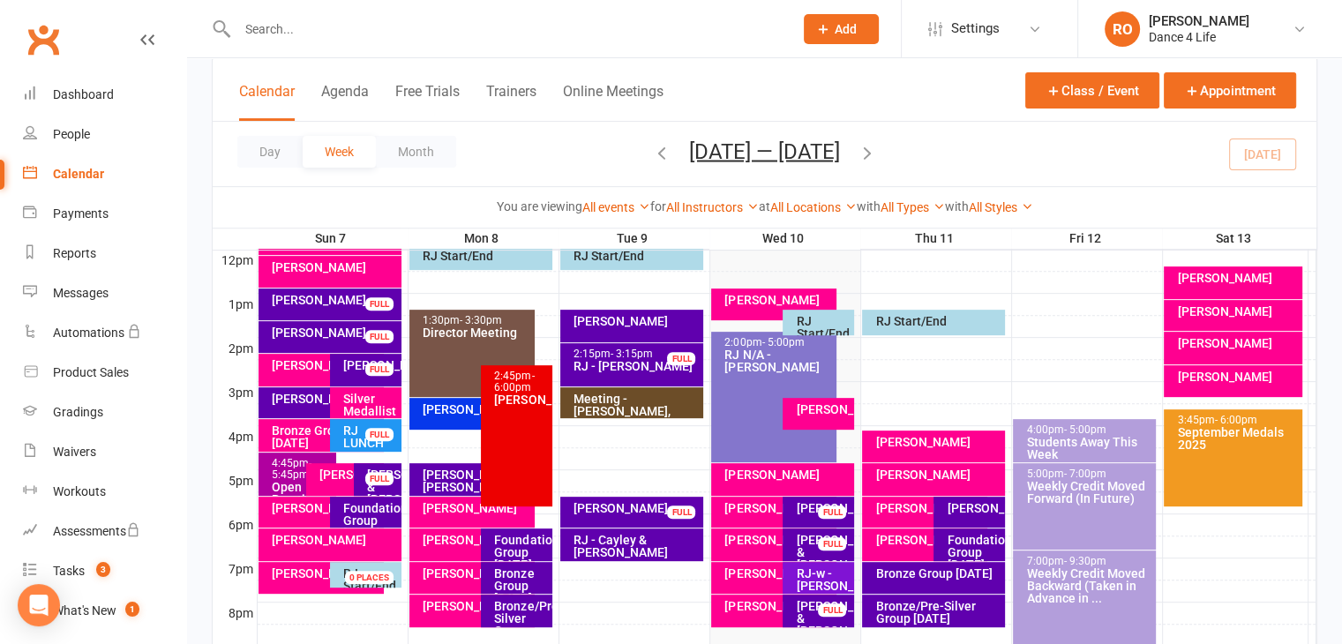
click at [868, 155] on icon "button" at bounding box center [867, 151] width 19 height 19
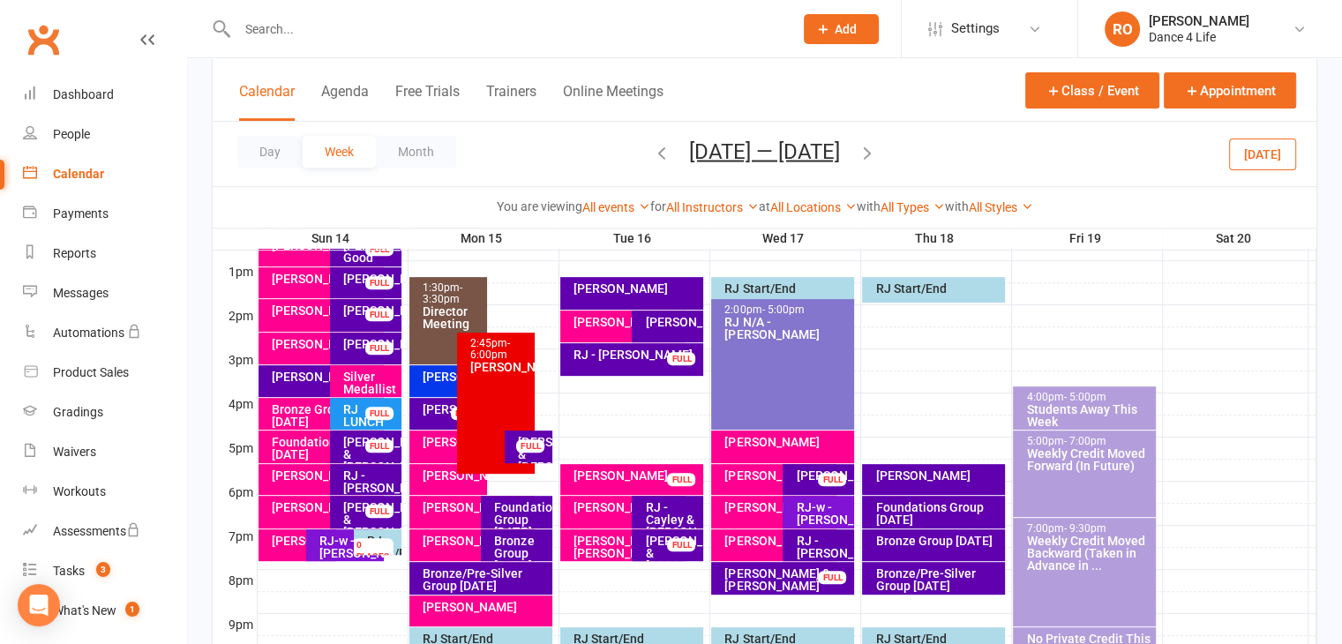
scroll to position [727, 0]
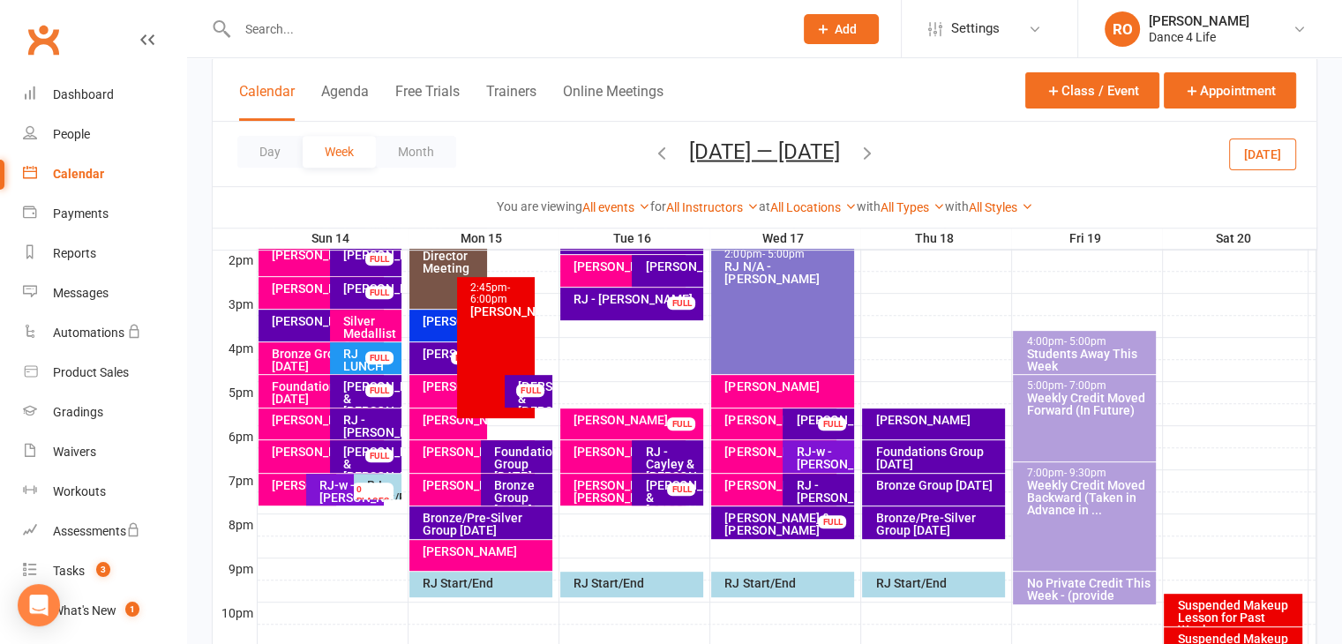
click at [398, 479] on div "RJ Start/End" at bounding box center [382, 491] width 32 height 25
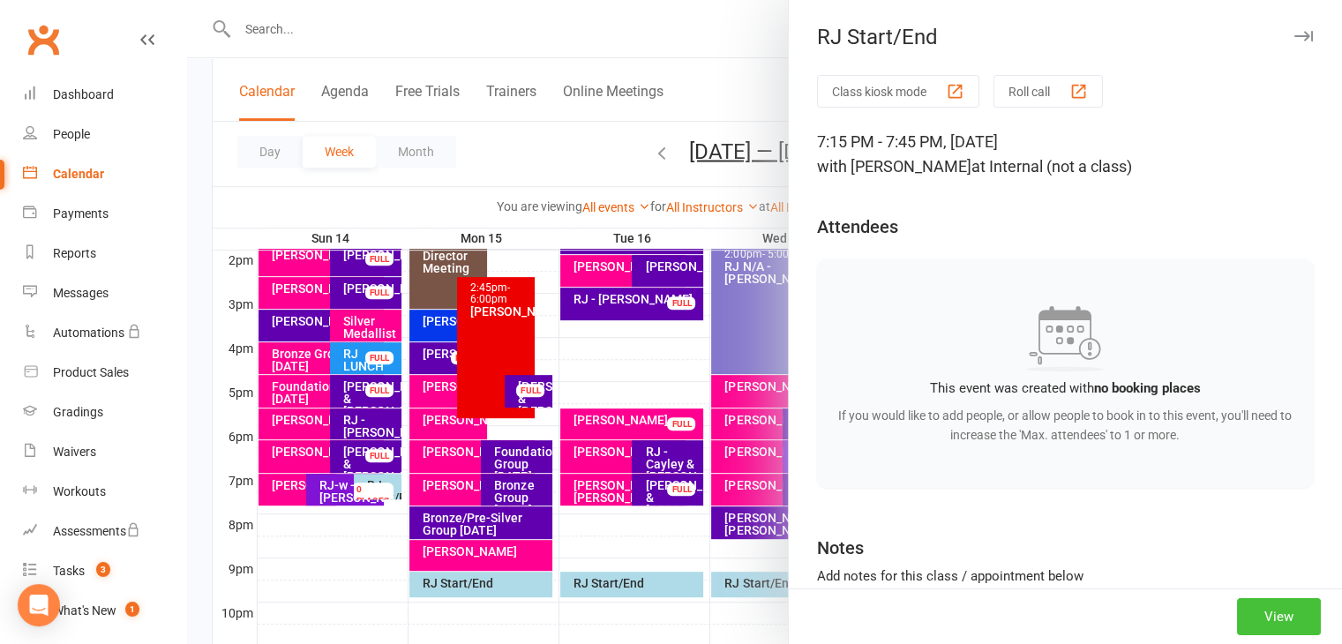
click at [1250, 619] on button "View" at bounding box center [1279, 616] width 84 height 37
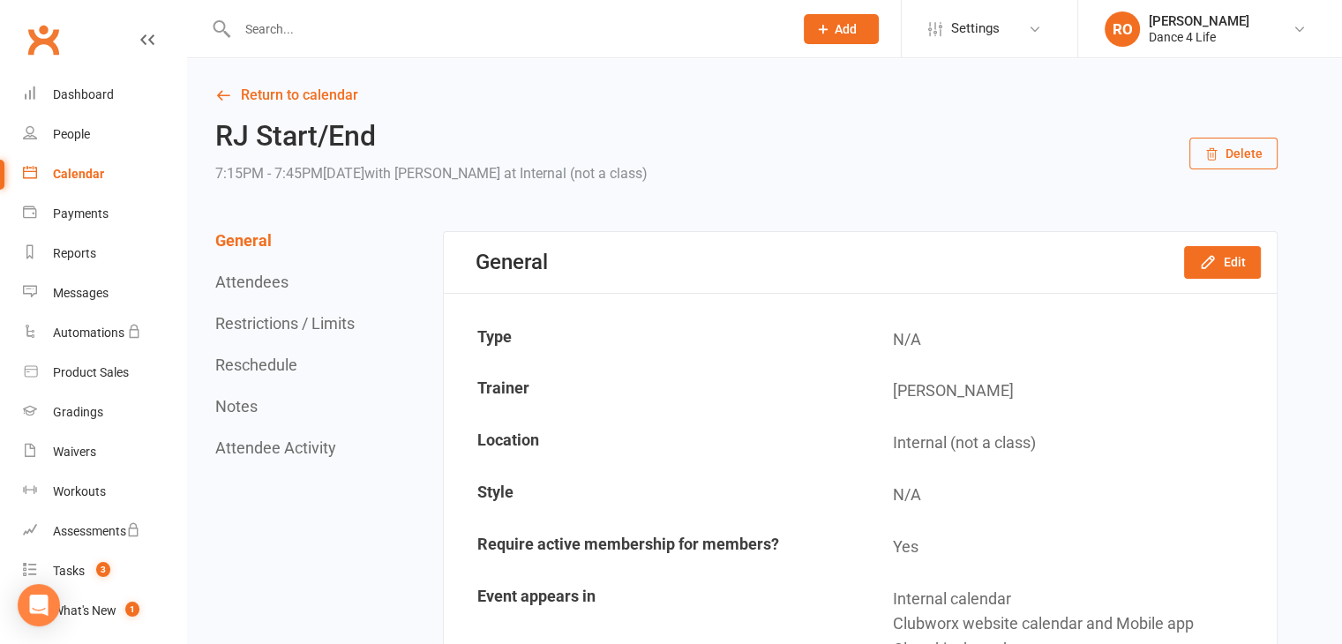
click at [237, 357] on button "Reschedule" at bounding box center [256, 365] width 82 height 19
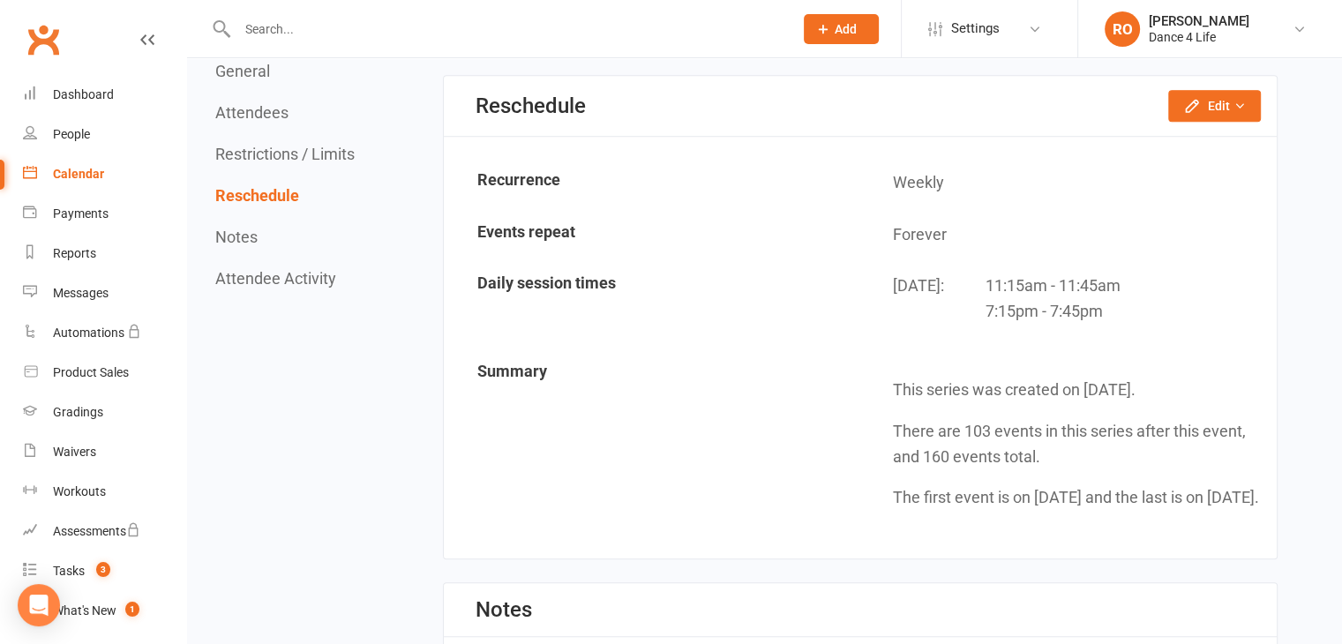
scroll to position [1363, 0]
click at [1231, 107] on button "Edit" at bounding box center [1214, 106] width 93 height 32
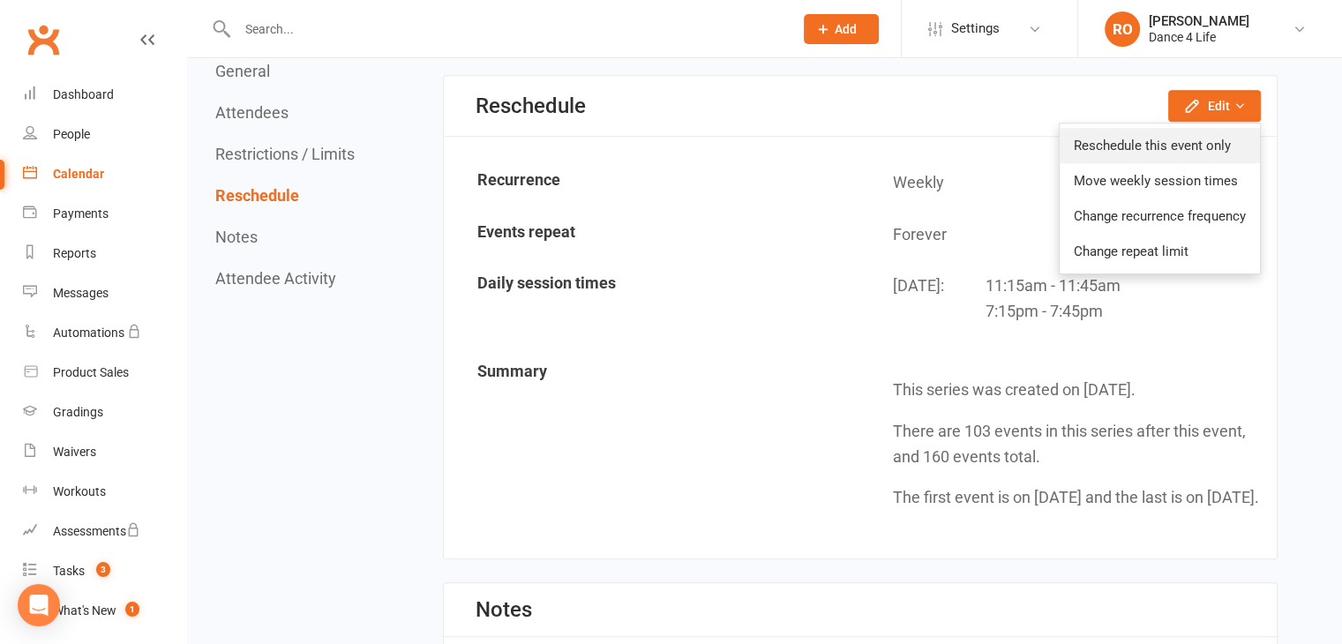
click at [1200, 147] on link "Reschedule this event only" at bounding box center [1160, 145] width 200 height 35
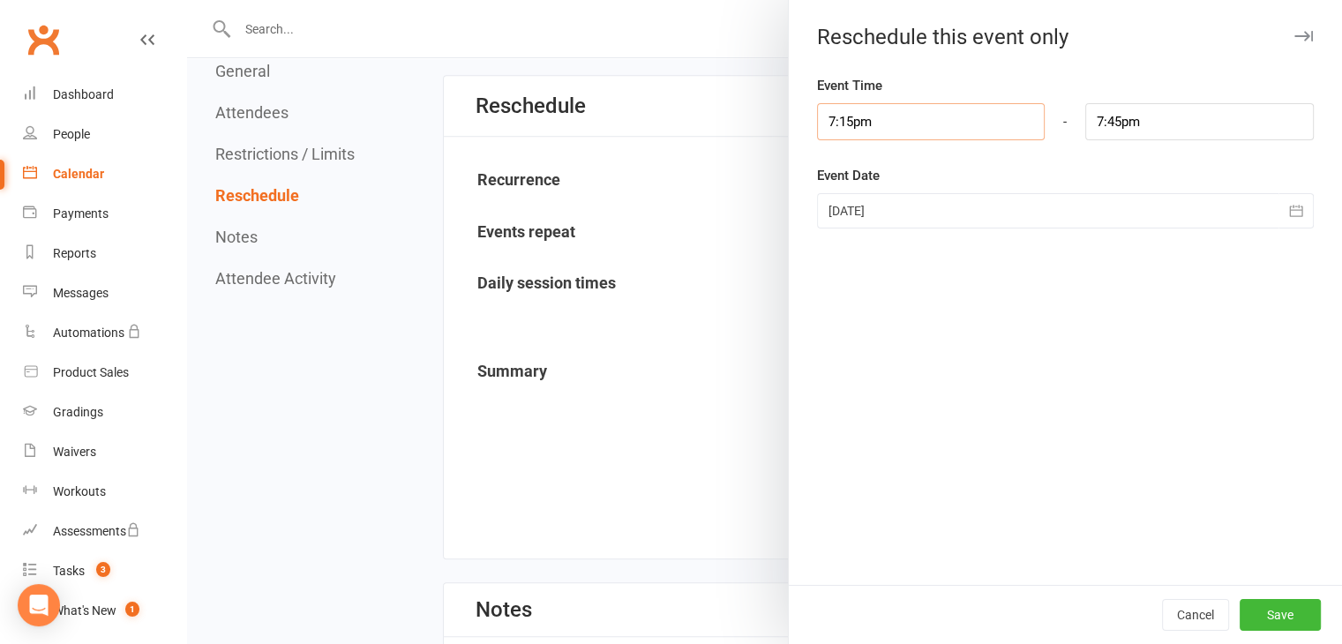
click at [932, 126] on input "7:15pm" at bounding box center [931, 121] width 229 height 37
type input "8:00pm"
type input "8:30pm"
click at [858, 266] on li "8:00pm" at bounding box center [860, 260] width 85 height 26
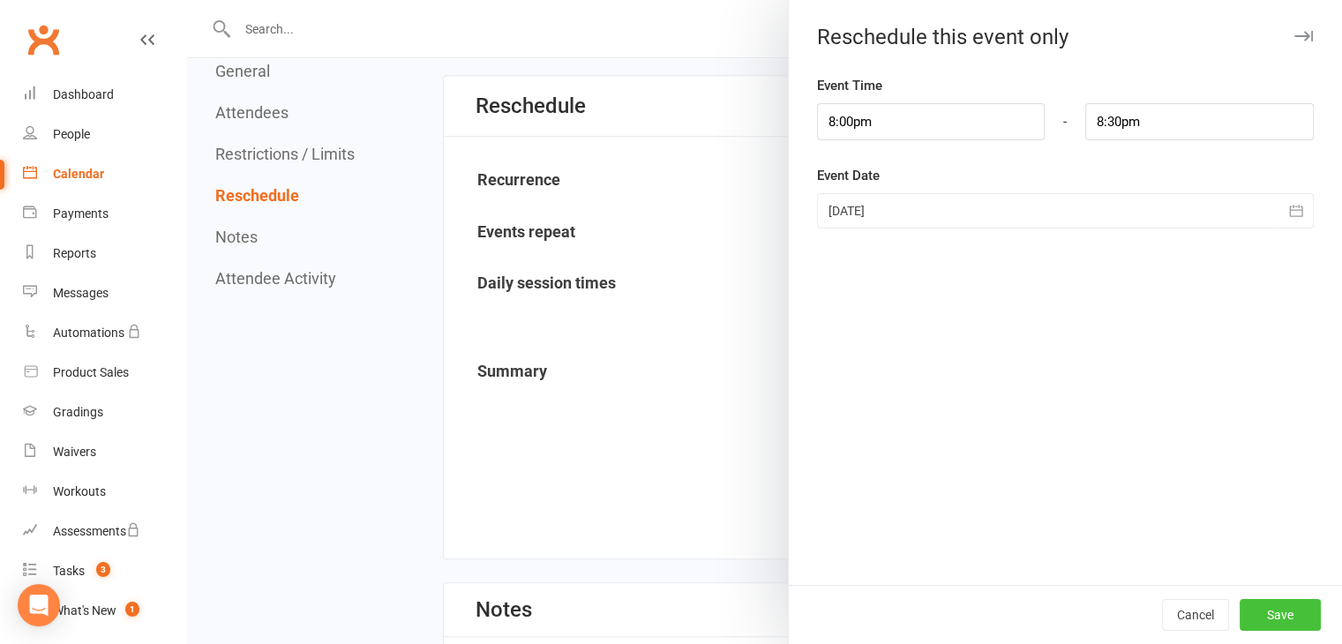
click at [1272, 625] on button "Save" at bounding box center [1280, 615] width 81 height 32
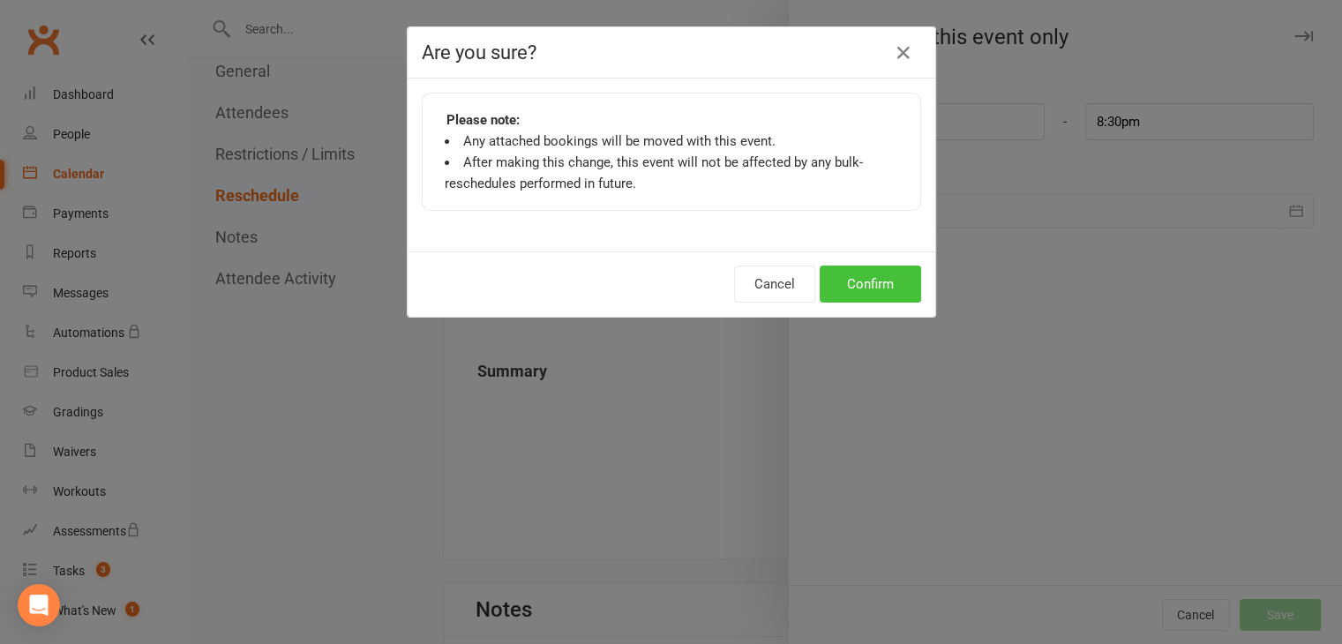
click at [872, 297] on button "Confirm" at bounding box center [870, 284] width 101 height 37
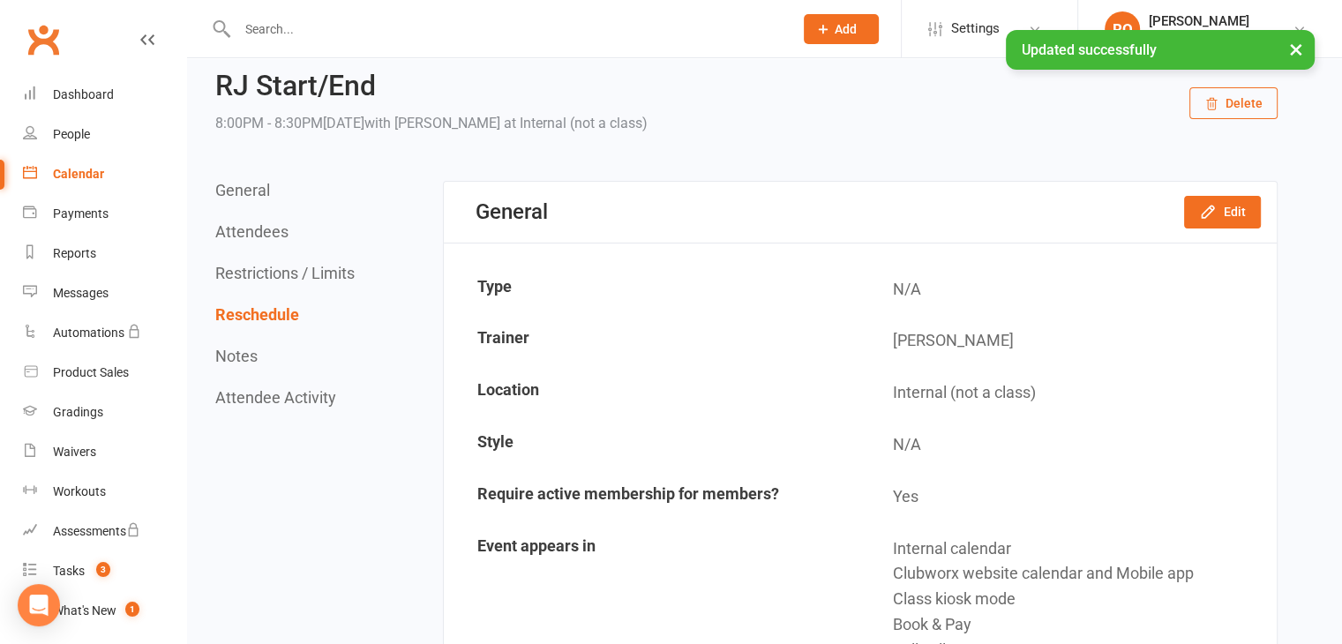
scroll to position [0, 0]
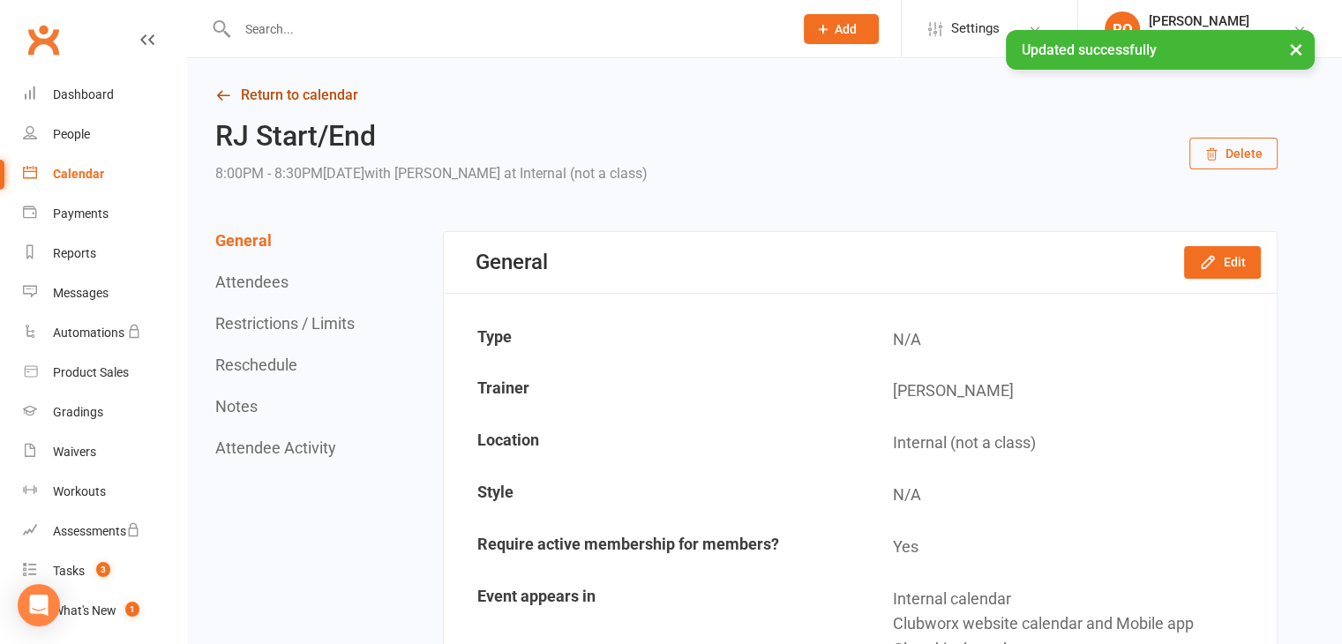
click at [332, 101] on link "Return to calendar" at bounding box center [746, 95] width 1063 height 25
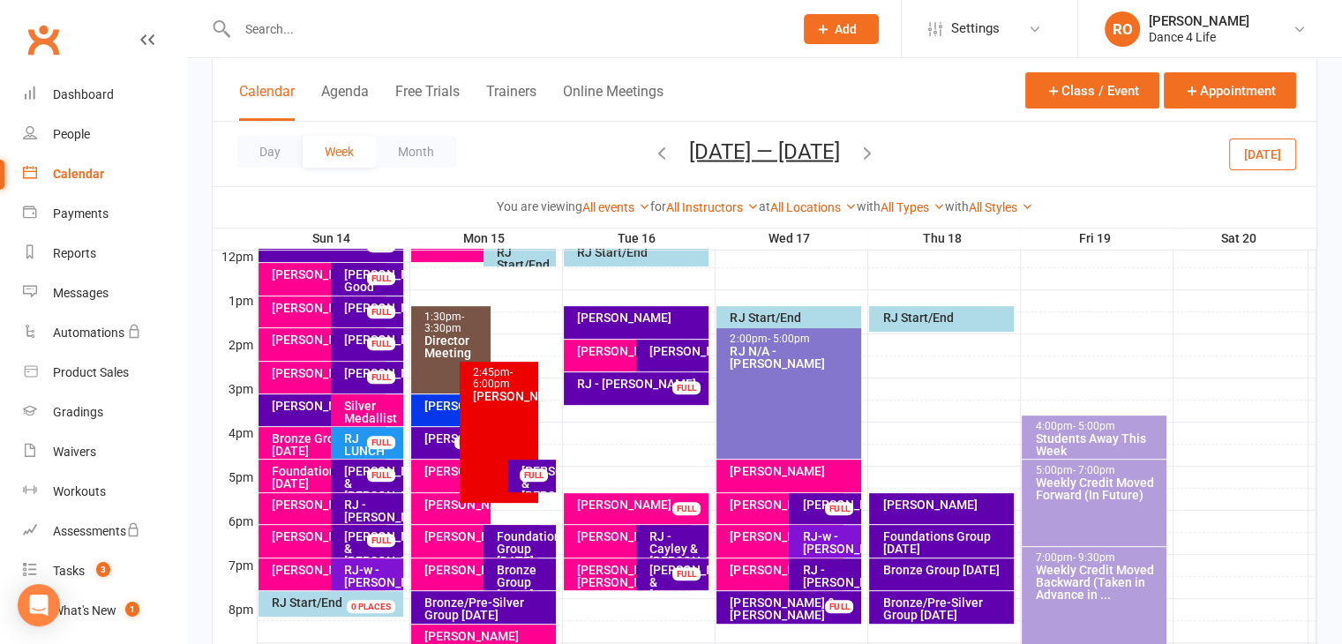
scroll to position [639, 0]
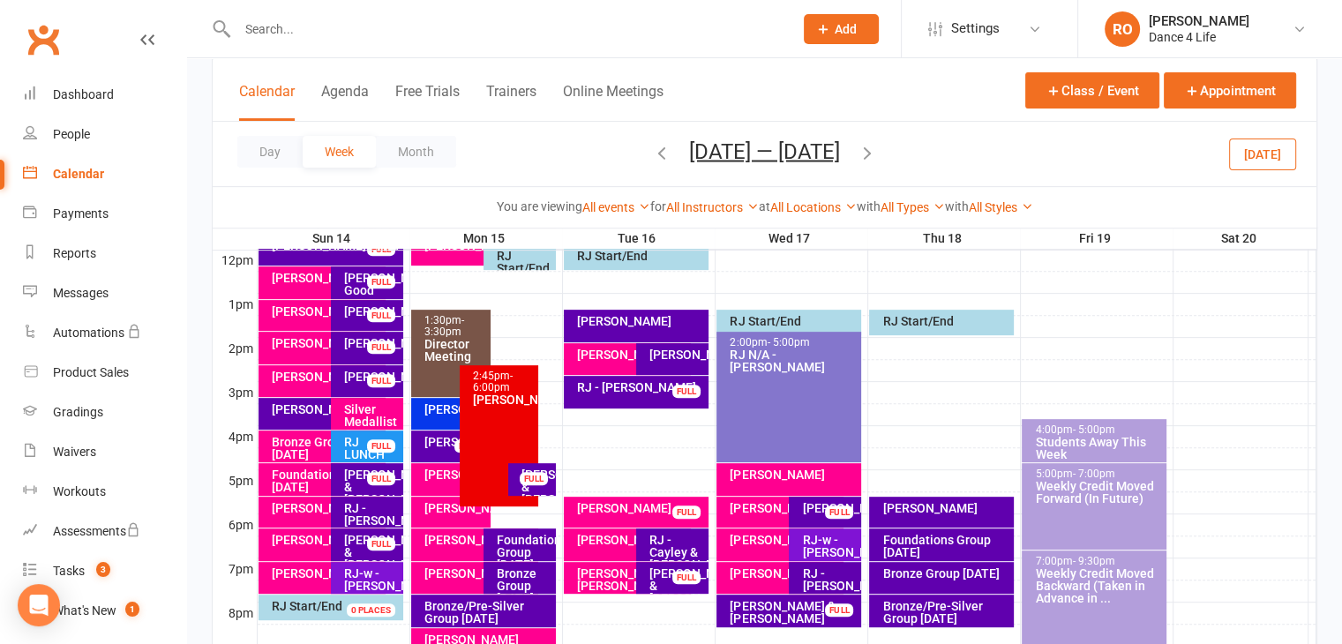
click at [384, 539] on div "FULL" at bounding box center [381, 543] width 28 height 13
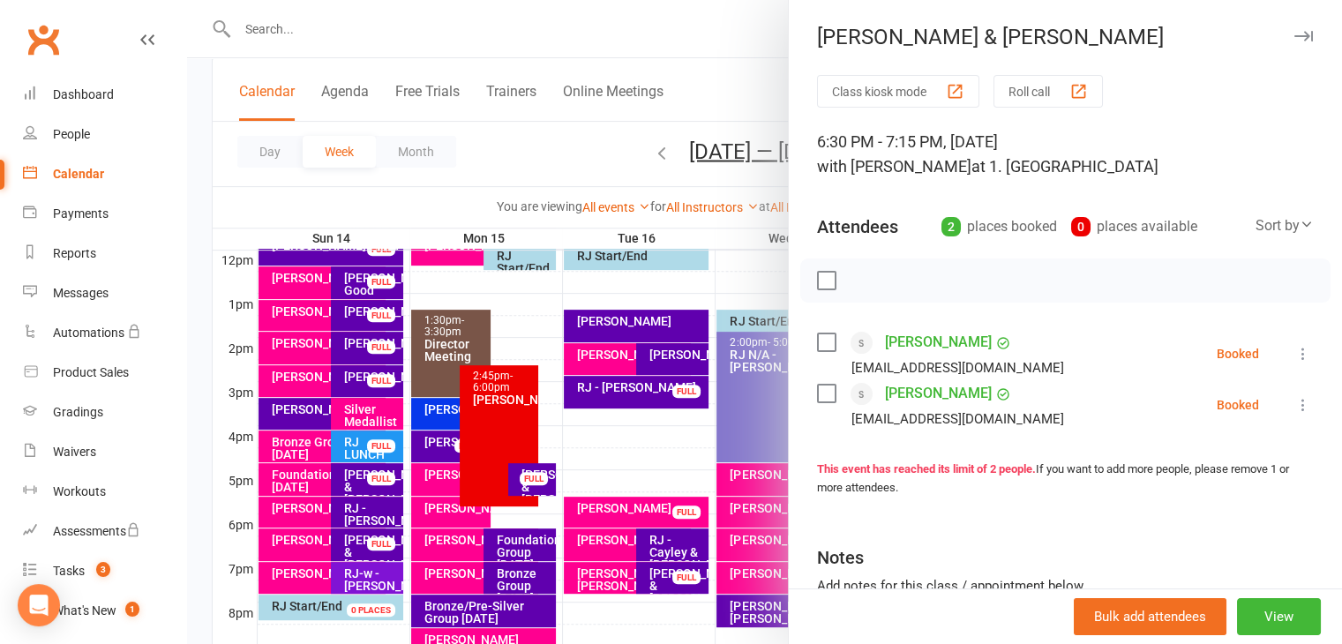
click at [384, 539] on div at bounding box center [764, 322] width 1155 height 644
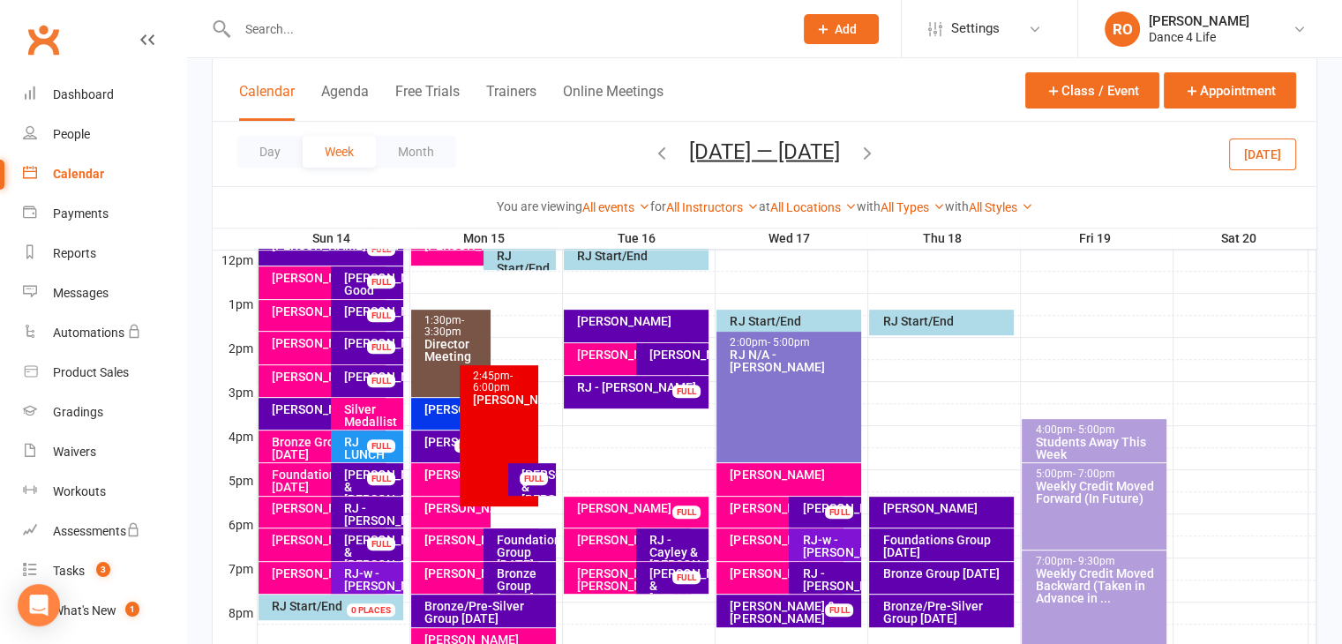
click at [377, 550] on div "RJ - Alex & Rachel" at bounding box center [371, 552] width 56 height 37
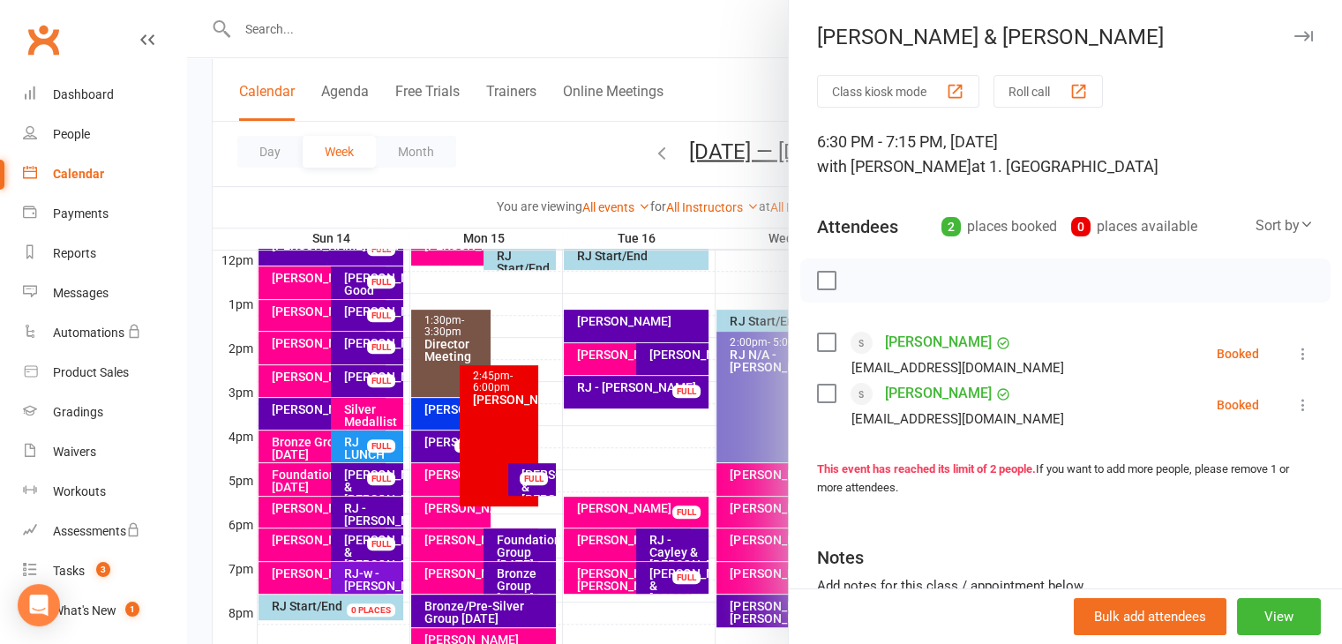
click at [350, 509] on div at bounding box center [764, 322] width 1155 height 644
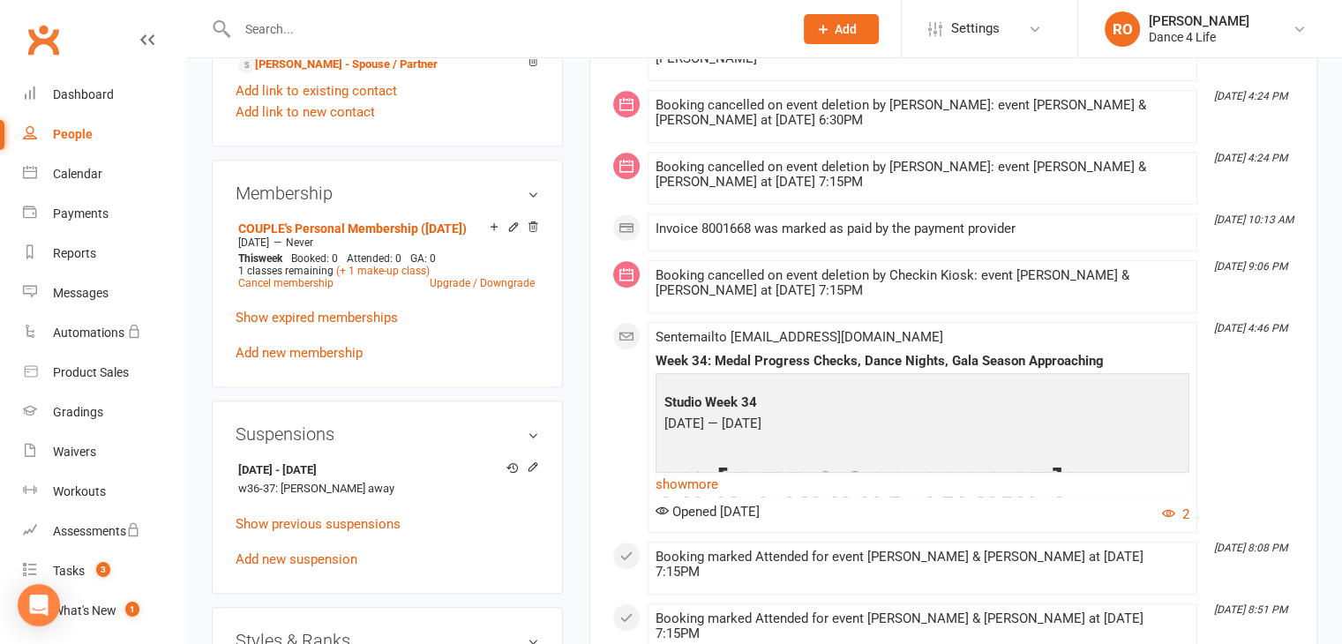
scroll to position [618, 0]
